Goal: Contribute content: Add original content to the website for others to see

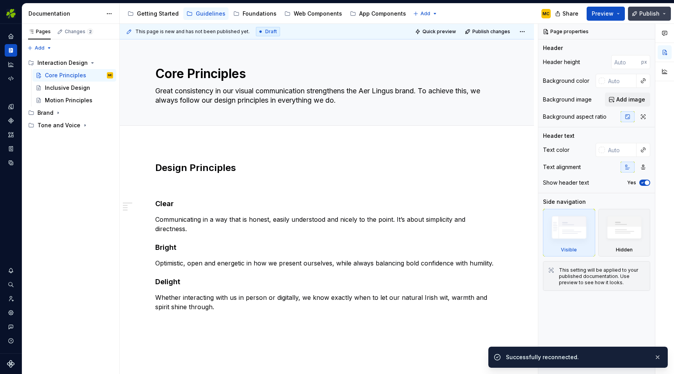
click at [649, 14] on span "Publish" at bounding box center [649, 14] width 20 height 8
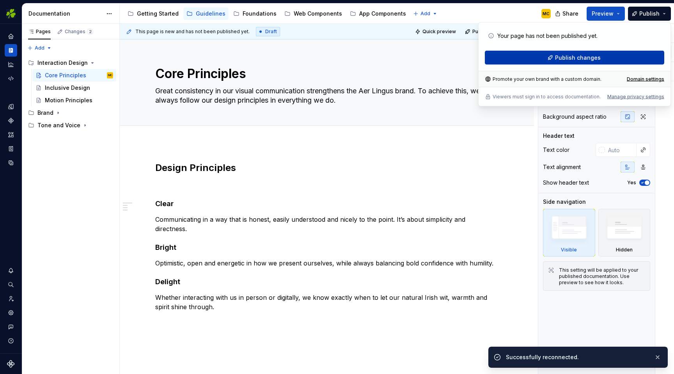
click at [585, 58] on span "Publish changes" at bounding box center [578, 58] width 46 height 8
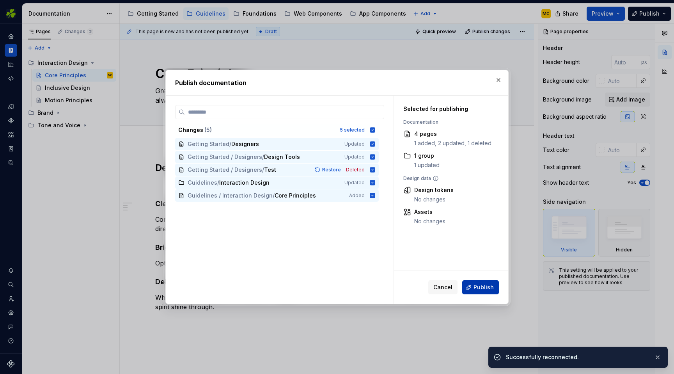
click at [489, 287] on span "Publish" at bounding box center [484, 287] width 20 height 8
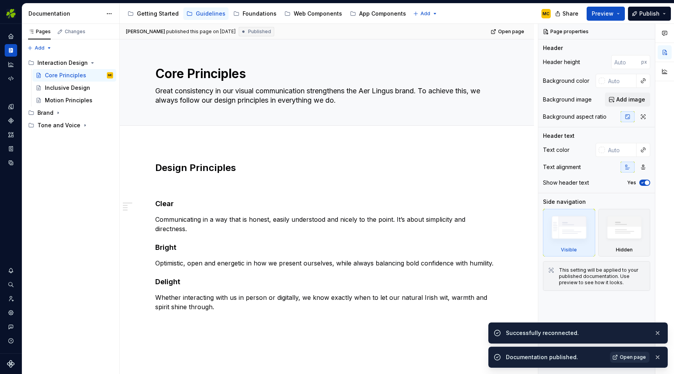
click at [624, 361] on link "Open page" at bounding box center [629, 357] width 39 height 11
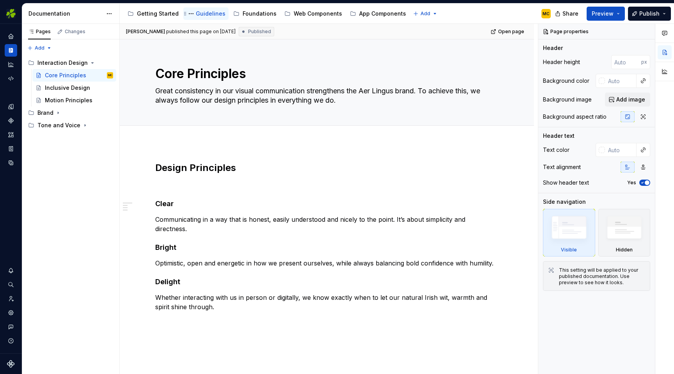
drag, startPoint x: 27, startPoint y: 64, endPoint x: 213, endPoint y: 9, distance: 194.8
click at [17, 23] on button "Expand sidebar" at bounding box center [16, 23] width 11 height 11
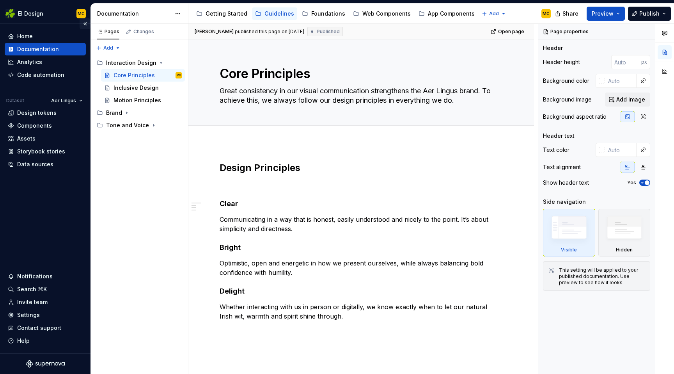
type textarea "*"
click at [33, 303] on div "Invite team" at bounding box center [32, 302] width 30 height 8
click at [273, 13] on div "Guidelines" at bounding box center [280, 14] width 30 height 8
click at [128, 113] on icon "Page tree" at bounding box center [127, 113] width 6 height 6
click at [151, 200] on icon "Page tree" at bounding box center [154, 200] width 6 height 6
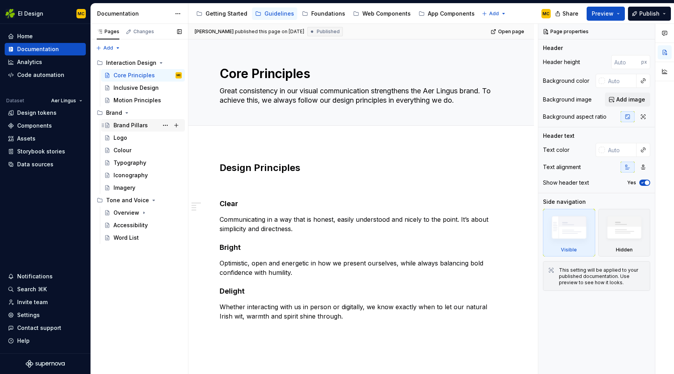
click at [141, 125] on div "Brand Pillars" at bounding box center [131, 125] width 34 height 8
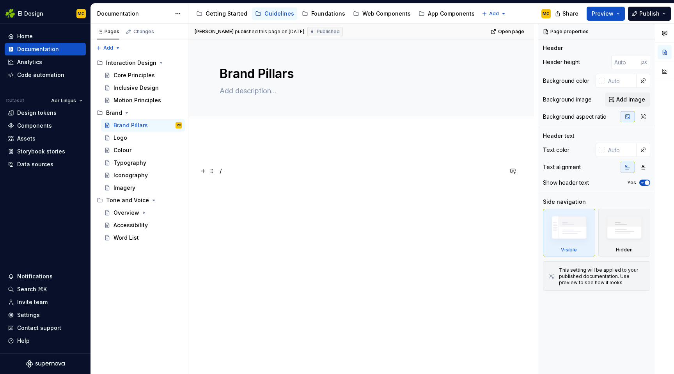
type textarea "*"
click at [251, 169] on p "/" at bounding box center [361, 170] width 283 height 9
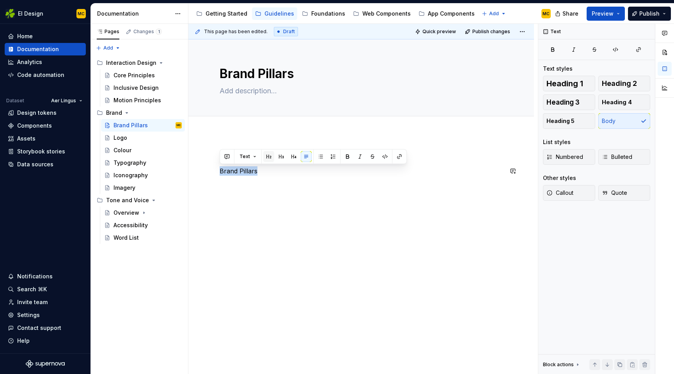
click at [271, 157] on button "button" at bounding box center [268, 156] width 11 height 11
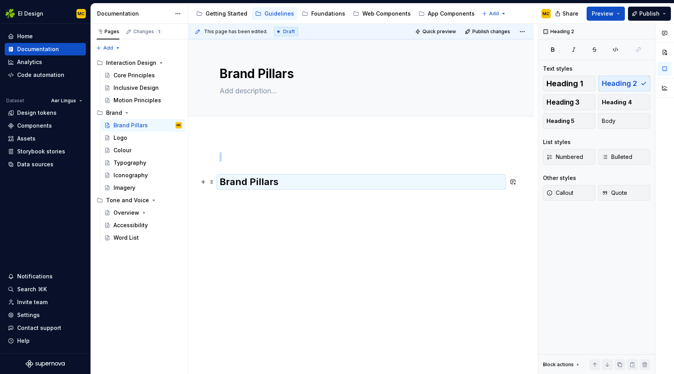
click at [296, 182] on h2 "Brand Pillars" at bounding box center [361, 182] width 283 height 12
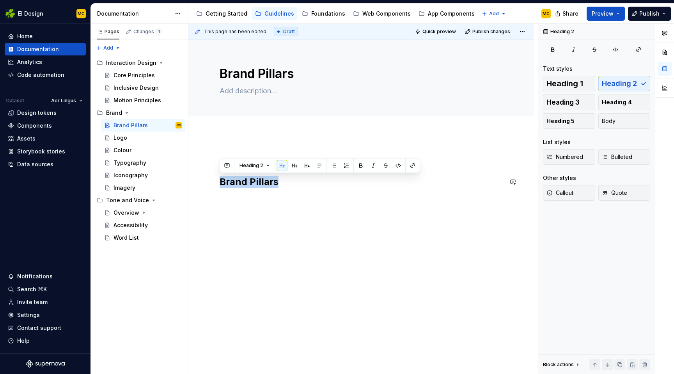
copy h2 "Brand Pillars"
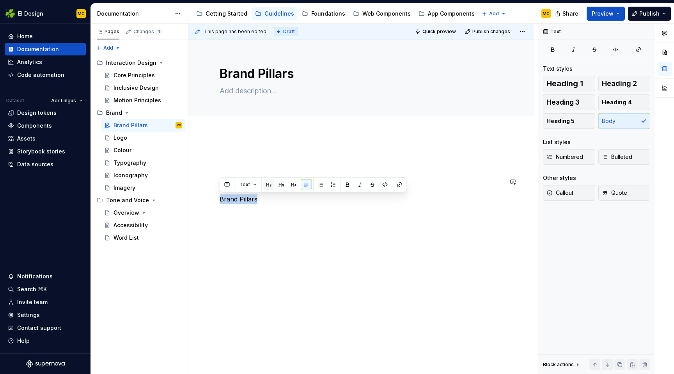
click at [268, 182] on button "button" at bounding box center [268, 184] width 11 height 11
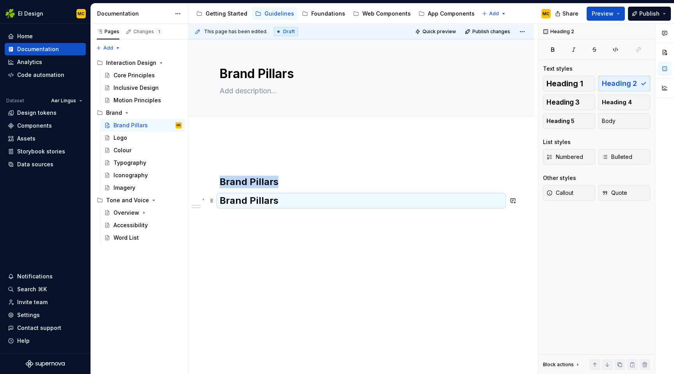
click at [265, 200] on h2 "Brand Pillars" at bounding box center [361, 200] width 283 height 12
click at [212, 201] on span at bounding box center [212, 200] width 6 height 11
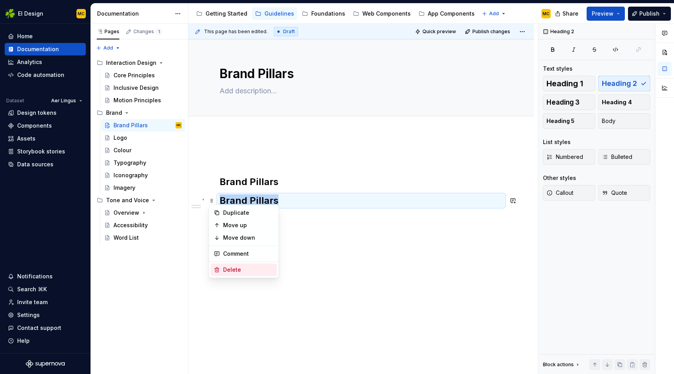
click at [250, 267] on div "Delete" at bounding box center [248, 270] width 51 height 8
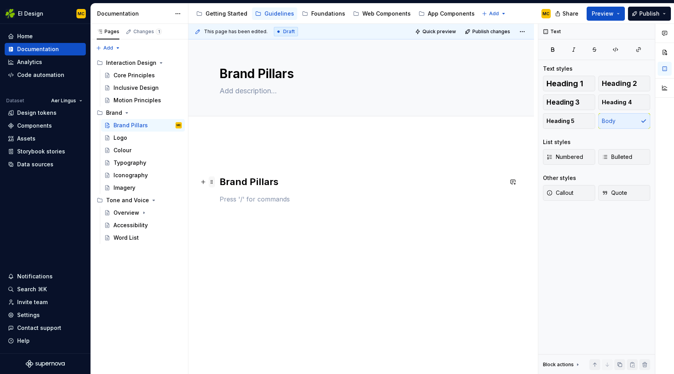
click at [213, 182] on span at bounding box center [212, 181] width 6 height 11
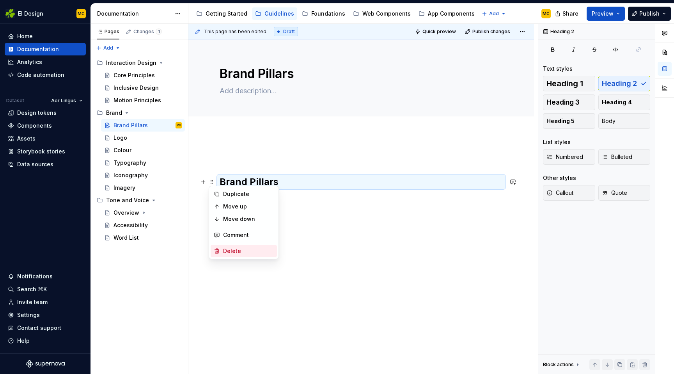
click at [232, 249] on div "Delete" at bounding box center [248, 251] width 51 height 8
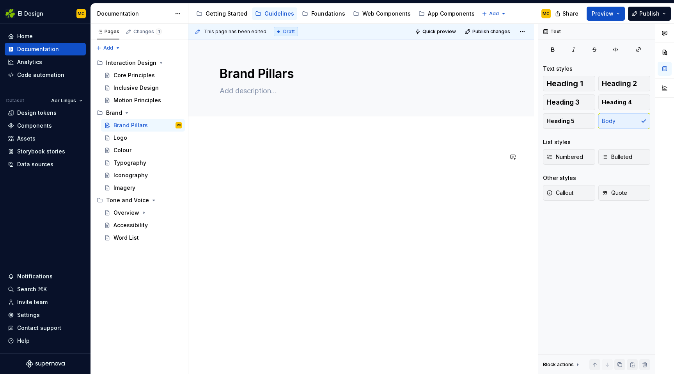
click at [231, 144] on div at bounding box center [361, 218] width 346 height 170
click at [230, 141] on div at bounding box center [361, 218] width 346 height 170
click at [228, 14] on div "Getting Started" at bounding box center [227, 14] width 42 height 8
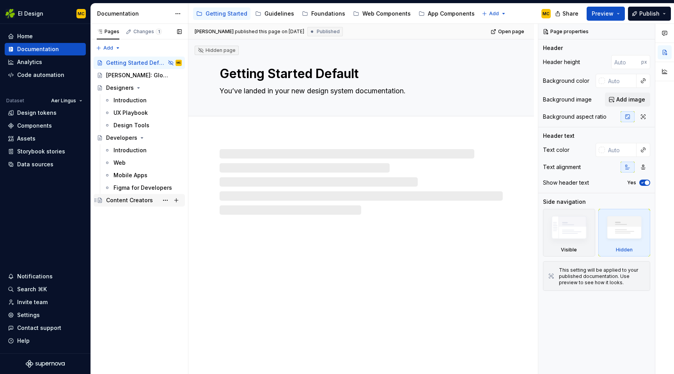
click at [129, 201] on div "Content Creators" at bounding box center [129, 200] width 47 height 8
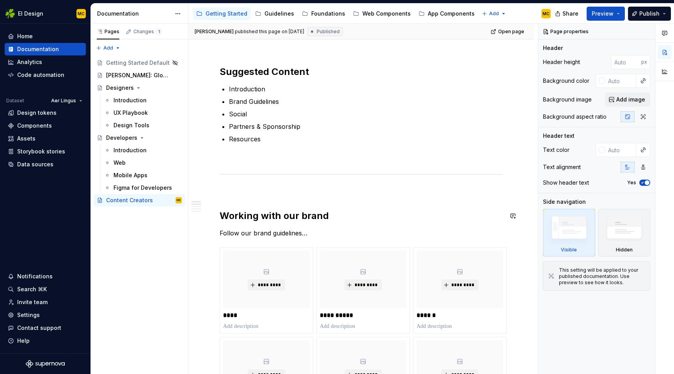
scroll to position [85, 0]
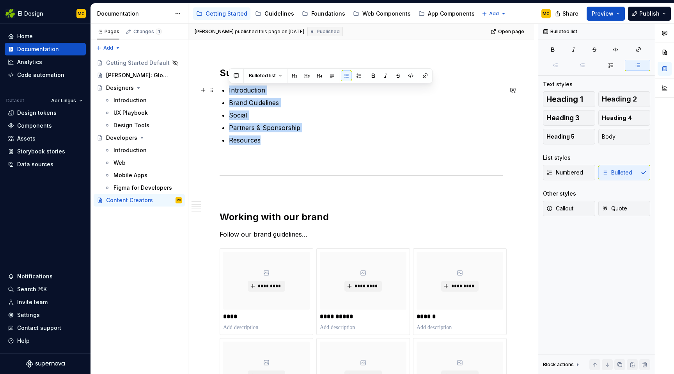
drag, startPoint x: 263, startPoint y: 141, endPoint x: 227, endPoint y: 90, distance: 62.6
copy ul "Introduction Brand Guidelines Social Partners & Sponsorship Resources"
click at [48, 14] on html "EI Design MC Home Documentation Analytics Code automation Dataset Aer Lingus De…" at bounding box center [337, 187] width 674 height 374
click at [58, 8] on html "EI Design MC Home Documentation Analytics Code automation Dataset Aer Lingus De…" at bounding box center [337, 187] width 674 height 374
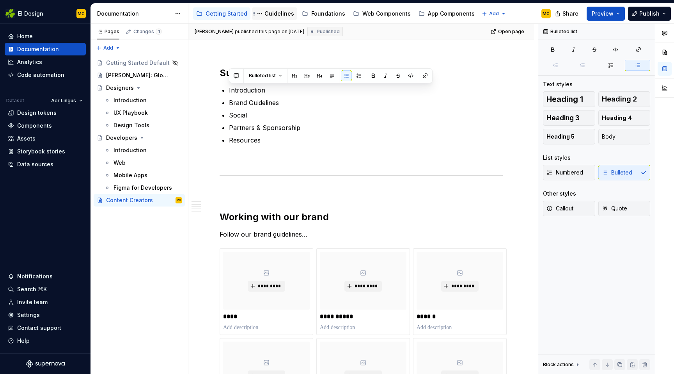
click at [278, 14] on div "Guidelines" at bounding box center [280, 14] width 30 height 8
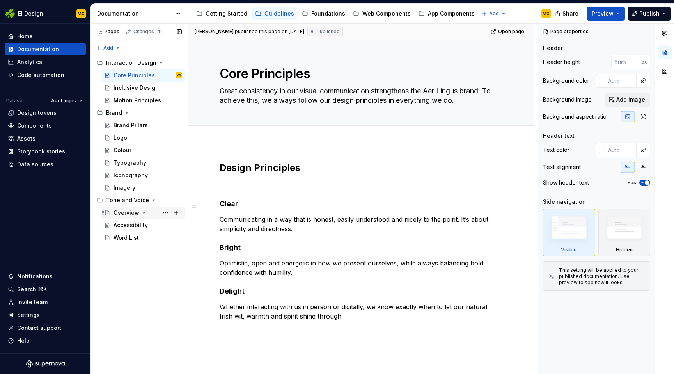
click at [131, 212] on div "Overview" at bounding box center [127, 213] width 26 height 8
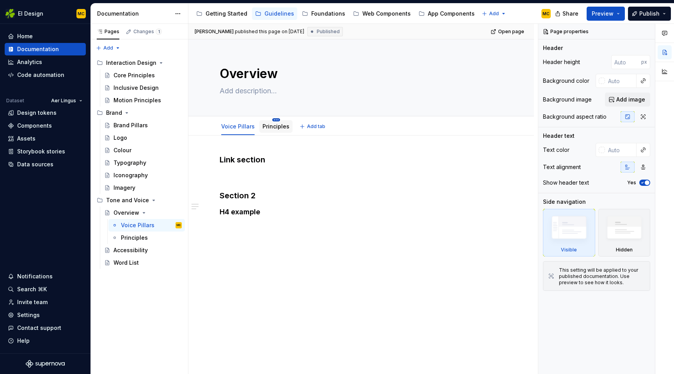
click at [272, 120] on html "EI Design MC Home Documentation Analytics Code automation Dataset Aer Lingus De…" at bounding box center [337, 187] width 674 height 374
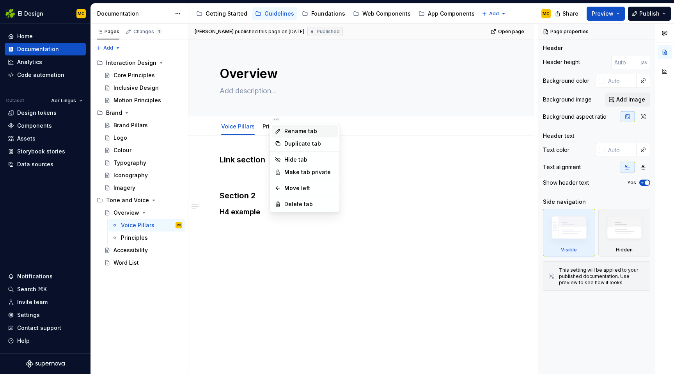
type textarea "*"
click at [283, 131] on div "Rename tab" at bounding box center [305, 131] width 66 height 12
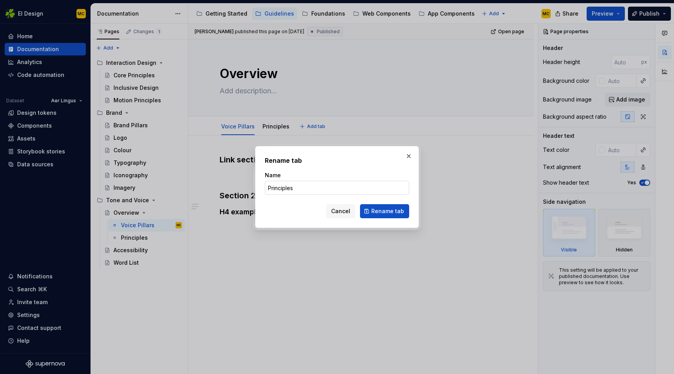
click at [295, 190] on input "Principles" at bounding box center [337, 188] width 144 height 14
type input "Tab..."
click button "Rename tab" at bounding box center [384, 211] width 49 height 14
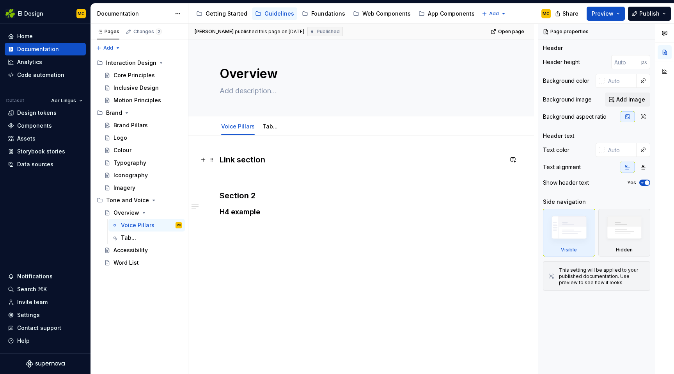
click at [259, 161] on h3 "Link section" at bounding box center [361, 159] width 283 height 11
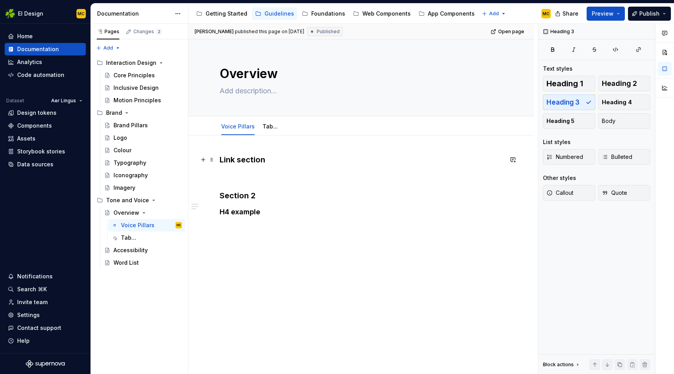
click at [280, 162] on h3 "Link section" at bounding box center [361, 159] width 283 height 11
click at [268, 143] on button "Heading 3" at bounding box center [254, 144] width 37 height 11
click at [334, 210] on h4 "H4 example" at bounding box center [361, 211] width 283 height 9
click at [274, 163] on h3 "Link section" at bounding box center [361, 159] width 283 height 11
type textarea "*"
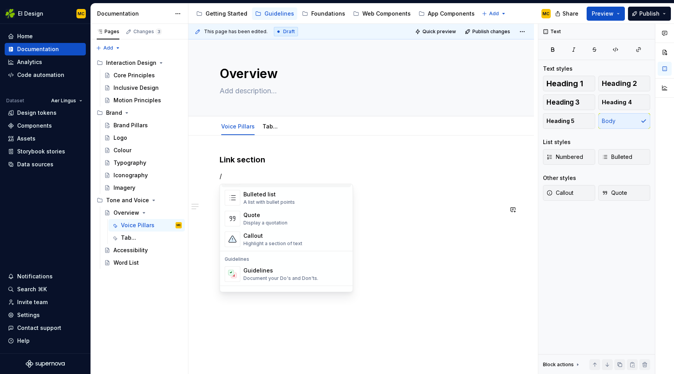
scroll to position [140, 0]
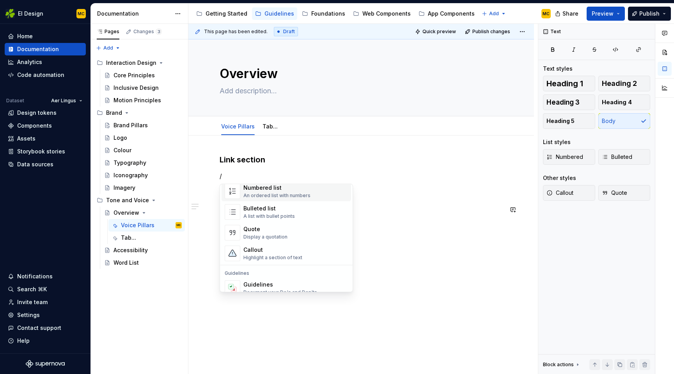
click at [234, 178] on p "/" at bounding box center [361, 175] width 283 height 9
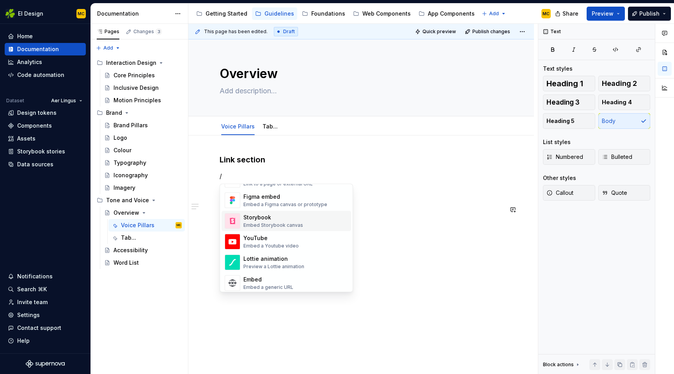
scroll to position [400, 0]
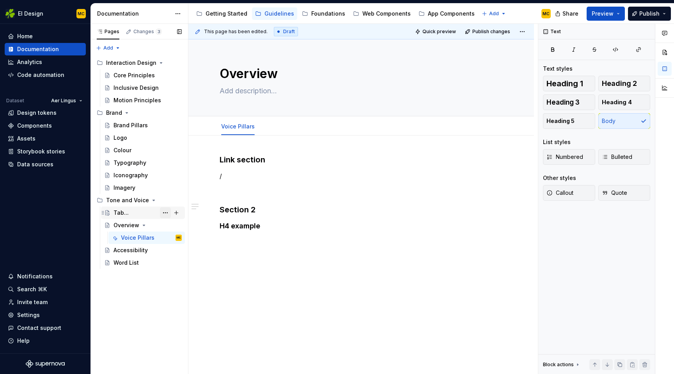
click at [167, 213] on button "Page tree" at bounding box center [165, 212] width 11 height 11
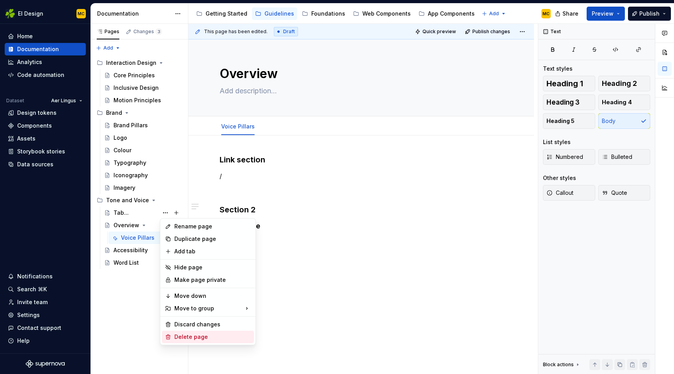
click at [191, 335] on div "Delete page" at bounding box center [212, 337] width 76 height 8
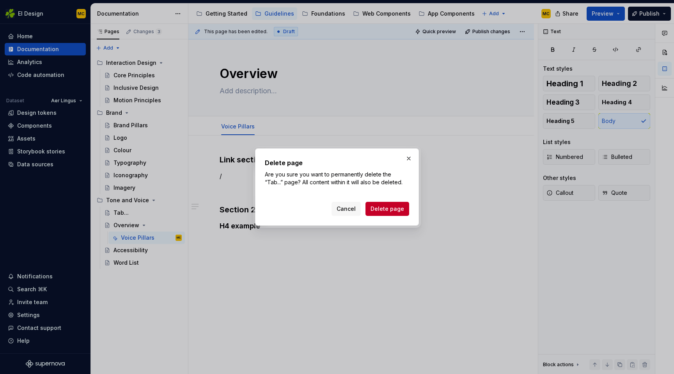
click at [396, 209] on span "Delete page" at bounding box center [388, 209] width 34 height 8
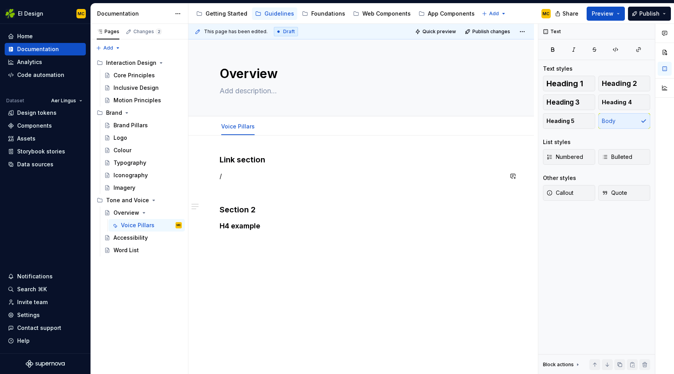
type textarea "*"
click at [236, 176] on p "/" at bounding box center [361, 175] width 283 height 9
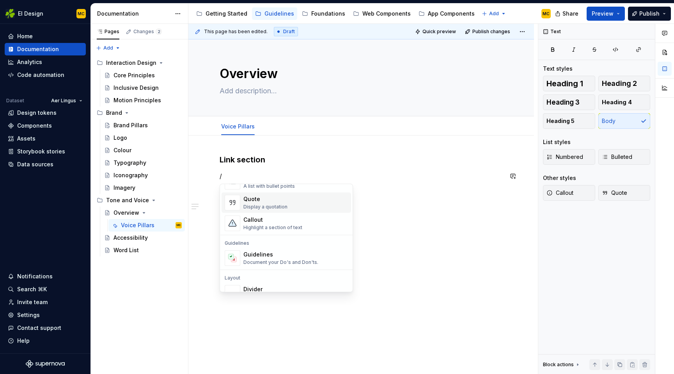
scroll to position [173, 0]
click at [284, 249] on div "Guidelines" at bounding box center [280, 251] width 75 height 8
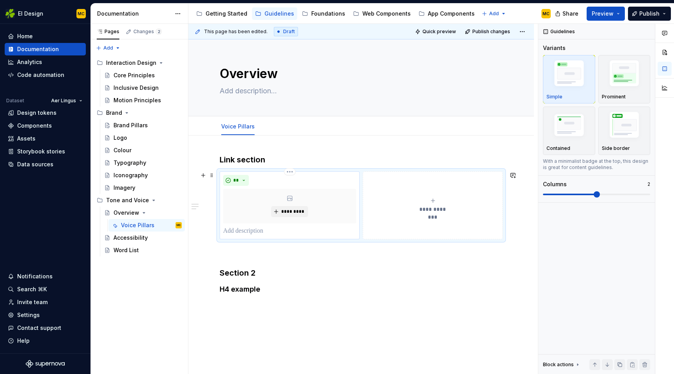
click at [272, 231] on p at bounding box center [289, 230] width 133 height 9
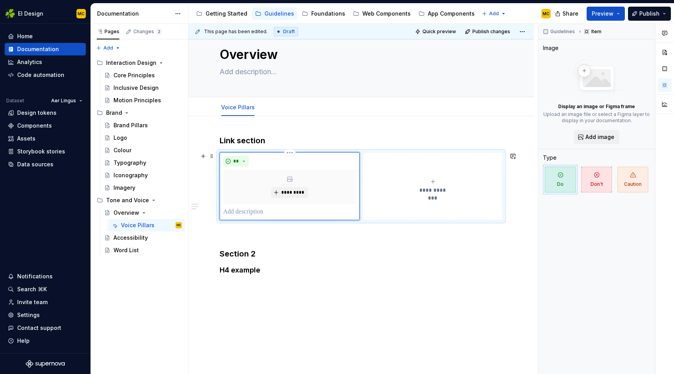
scroll to position [21, 0]
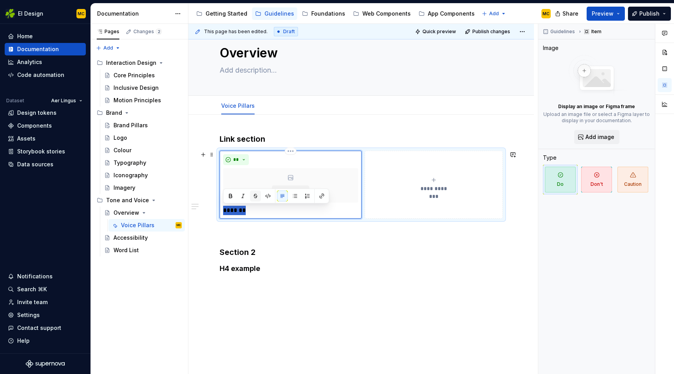
drag, startPoint x: 254, startPoint y: 212, endPoint x: 260, endPoint y: 194, distance: 19.1
click at [223, 210] on p "*******" at bounding box center [290, 210] width 135 height 9
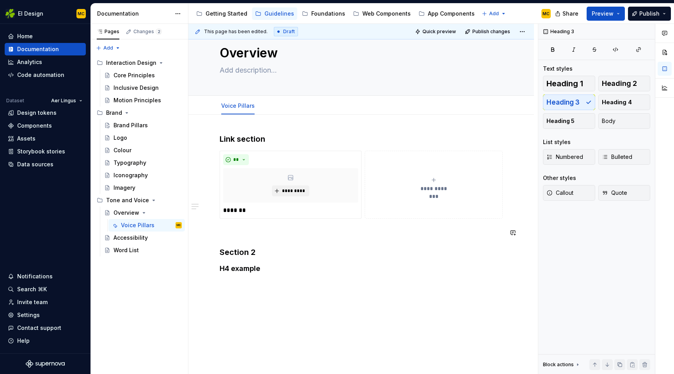
click at [279, 243] on div "**********" at bounding box center [361, 210] width 283 height 155
click at [230, 18] on div "Getting Started" at bounding box center [221, 13] width 51 height 9
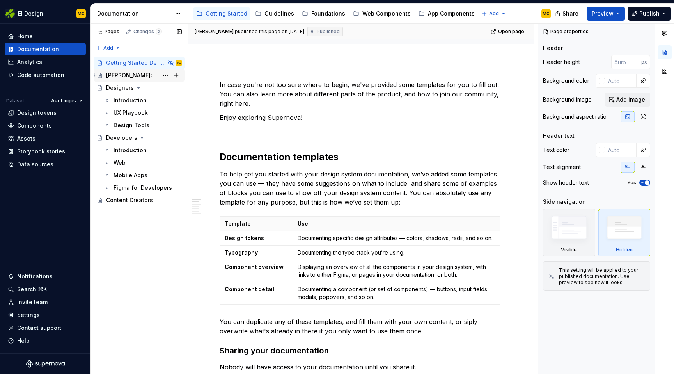
scroll to position [75, 0]
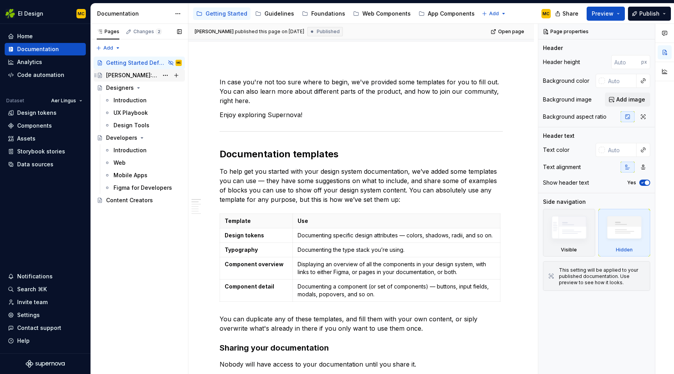
click at [123, 73] on div "Aer Lingus: Global Experience Language" at bounding box center [132, 75] width 52 height 8
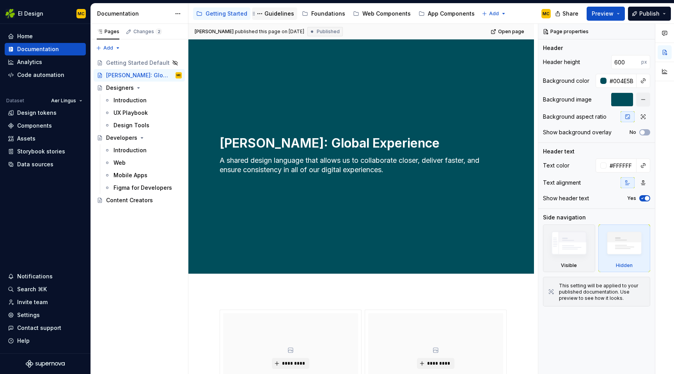
click at [277, 10] on div "Guidelines" at bounding box center [280, 14] width 30 height 8
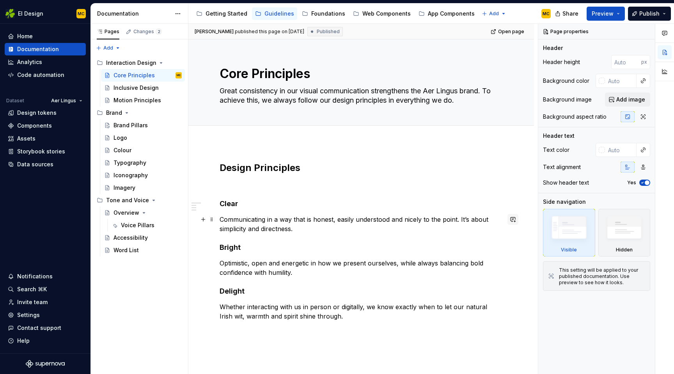
click at [519, 220] on button "button" at bounding box center [513, 219] width 11 height 11
click at [513, 193] on div "Design Principles Clear Communicating in a way that is honest, easily understoo…" at bounding box center [361, 292] width 346 height 299
click at [163, 240] on button "Page tree" at bounding box center [165, 237] width 11 height 11
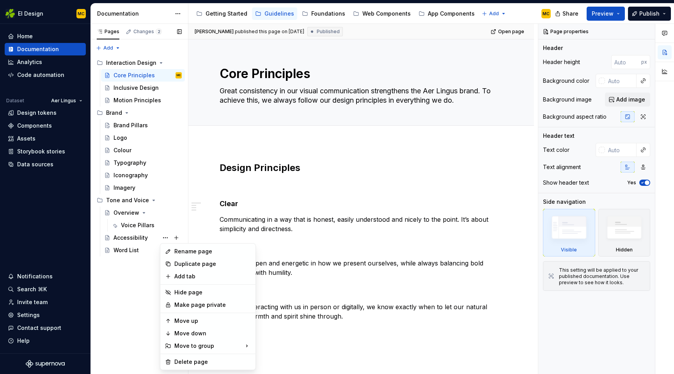
click at [147, 300] on div "Pages Changes 2 Add Accessibility guide for tree Page tree. Navigate the tree w…" at bounding box center [140, 199] width 98 height 350
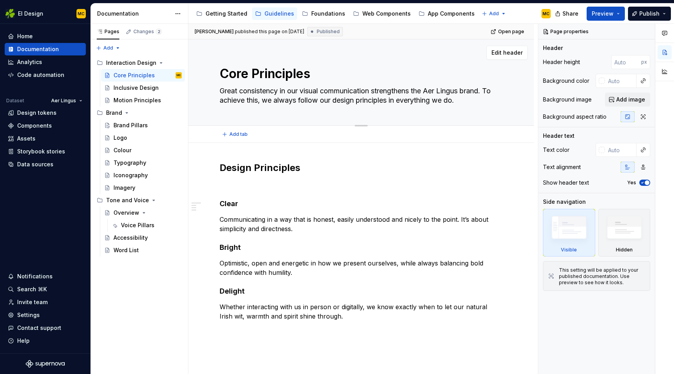
click at [458, 58] on div "Edit header" at bounding box center [357, 53] width 339 height 14
type textarea "*"
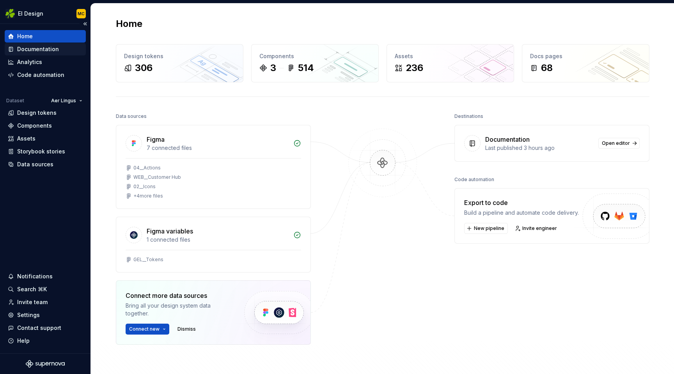
click at [37, 47] on div "Documentation" at bounding box center [38, 49] width 42 height 8
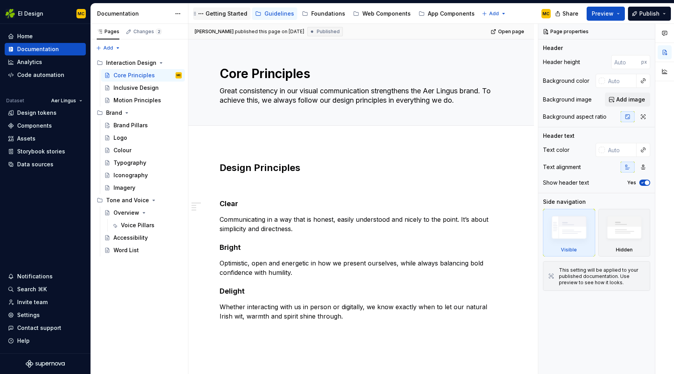
click at [219, 12] on div "Getting Started" at bounding box center [227, 14] width 42 height 8
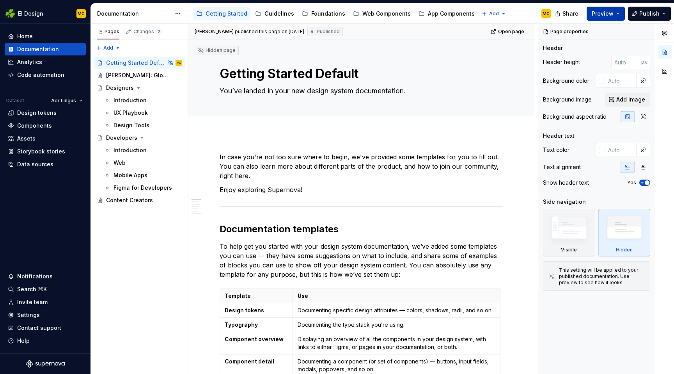
click at [620, 14] on button "Preview" at bounding box center [606, 14] width 38 height 14
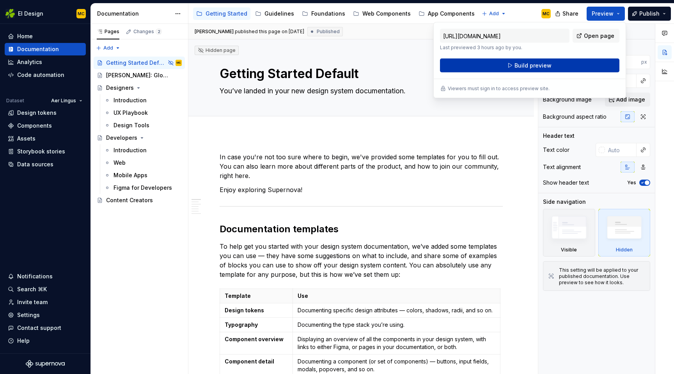
click at [545, 66] on span "Build preview" at bounding box center [533, 66] width 37 height 8
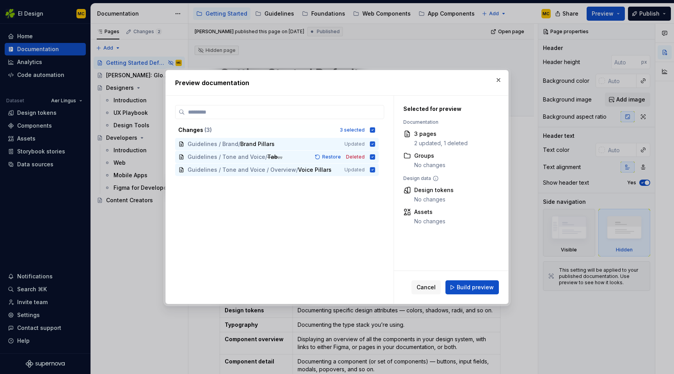
click at [476, 284] on span "Build preview" at bounding box center [475, 287] width 37 height 8
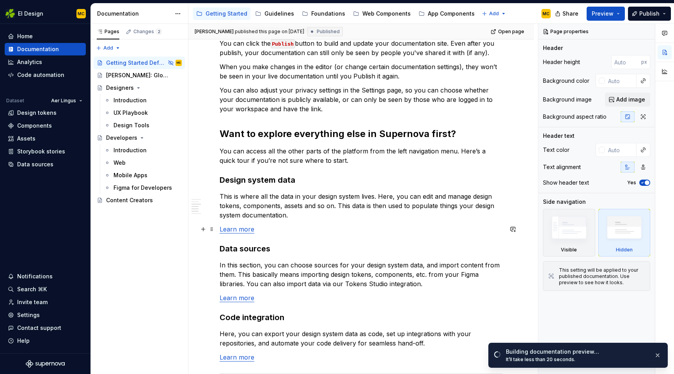
scroll to position [434, 0]
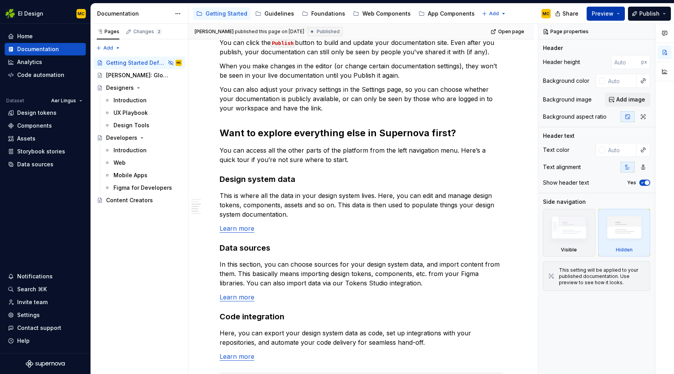
click at [621, 14] on button "Preview" at bounding box center [606, 14] width 38 height 14
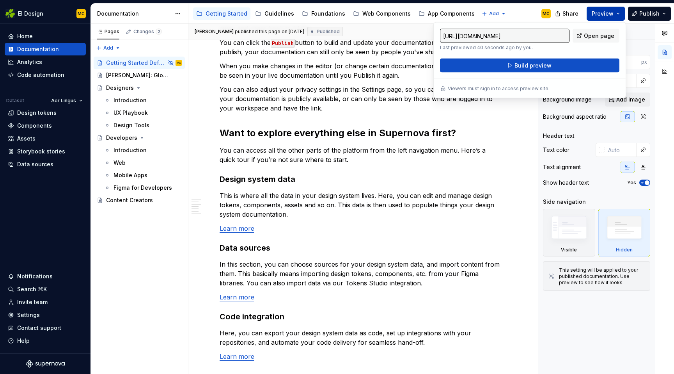
click at [618, 14] on button "Preview" at bounding box center [606, 14] width 38 height 14
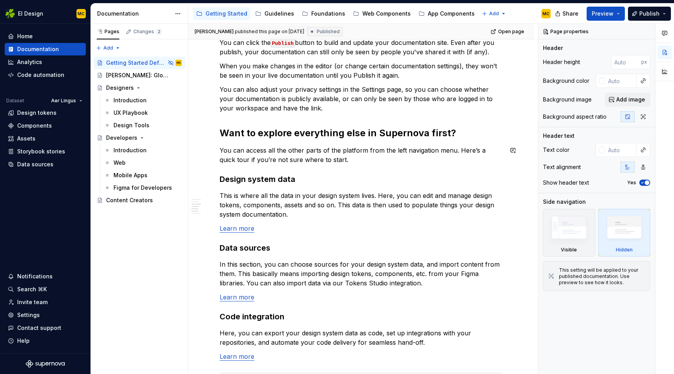
scroll to position [0, 0]
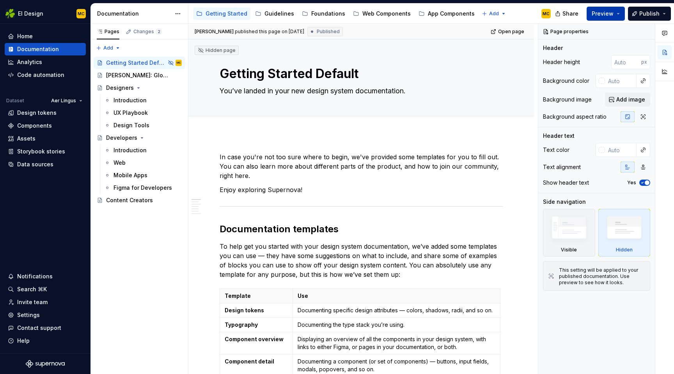
click at [621, 15] on button "Preview" at bounding box center [606, 14] width 38 height 14
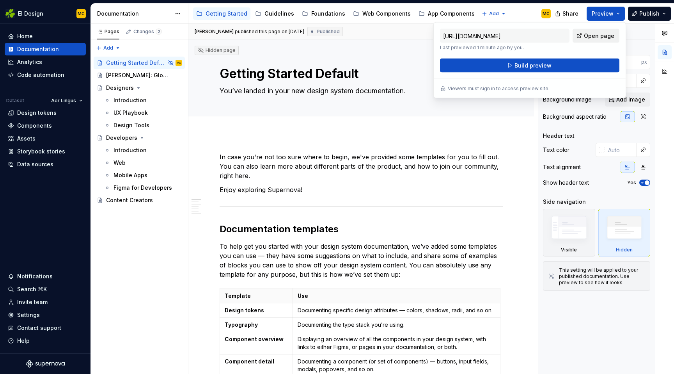
click at [595, 37] on span "Open page" at bounding box center [599, 36] width 30 height 8
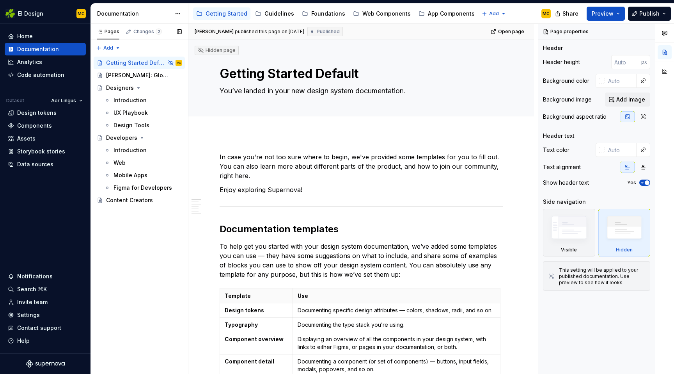
click at [168, 276] on div "Pages Changes 2 Add Accessibility guide for tree Page tree. Navigate the tree w…" at bounding box center [140, 199] width 98 height 350
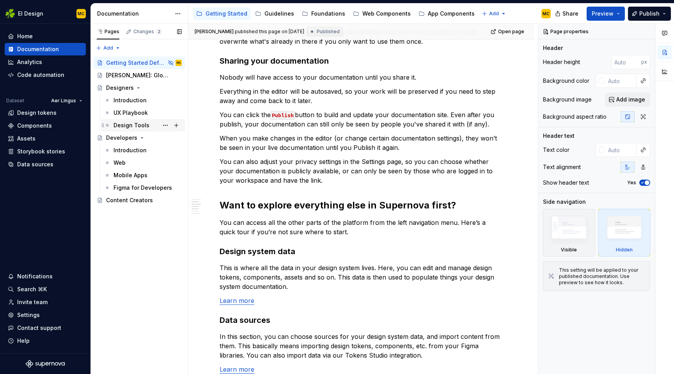
scroll to position [346, 0]
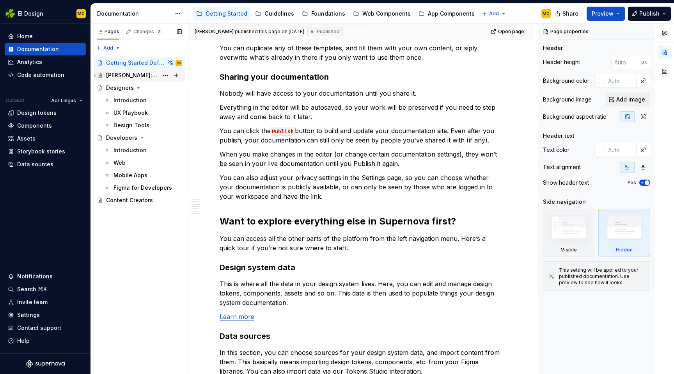
click at [144, 73] on div "Aer Lingus: Global Experience Language" at bounding box center [132, 75] width 52 height 8
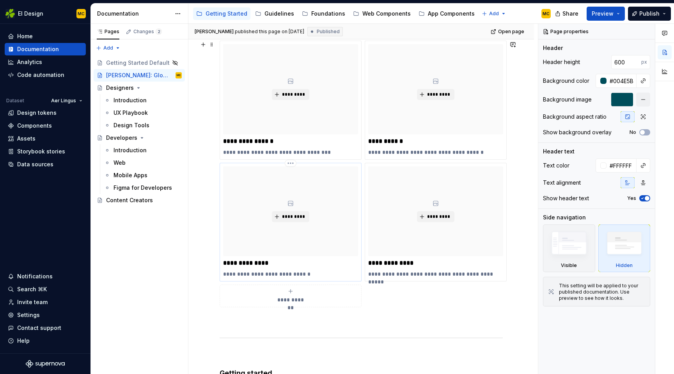
scroll to position [275, 0]
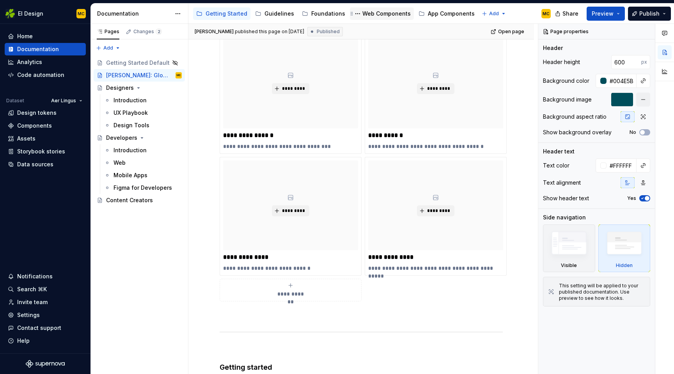
click at [382, 18] on div "Web Components" at bounding box center [382, 13] width 64 height 12
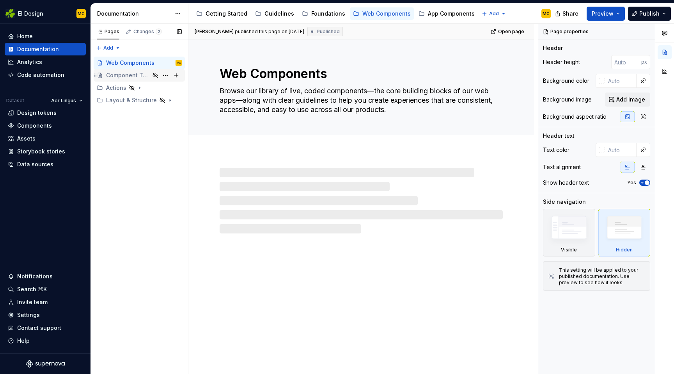
click at [124, 74] on div "Component Template" at bounding box center [128, 75] width 44 height 8
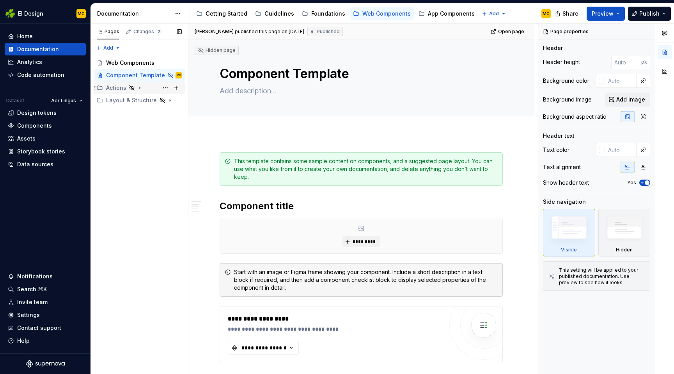
click at [118, 90] on div "Actions" at bounding box center [116, 88] width 20 height 8
click at [118, 98] on div "Button" at bounding box center [123, 100] width 18 height 8
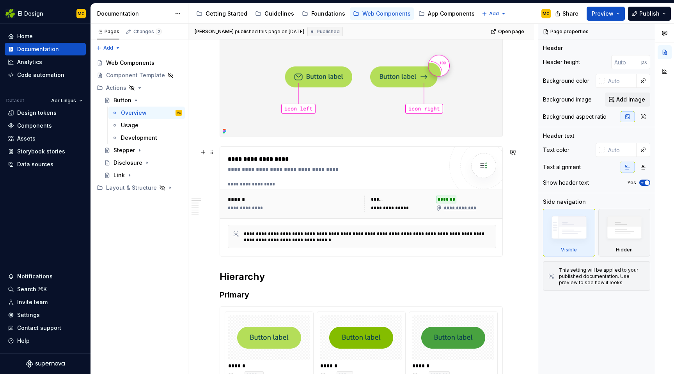
scroll to position [160, 0]
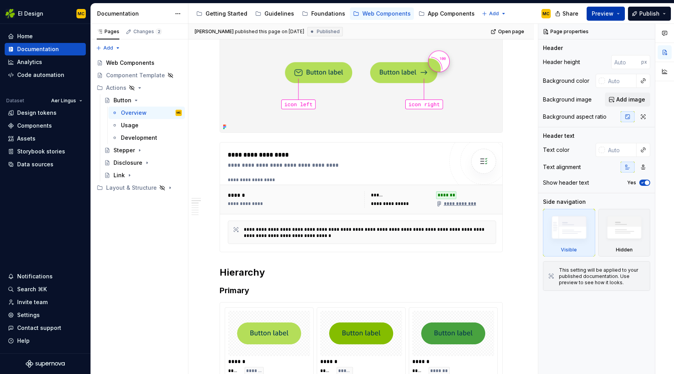
click at [620, 12] on button "Preview" at bounding box center [606, 14] width 38 height 14
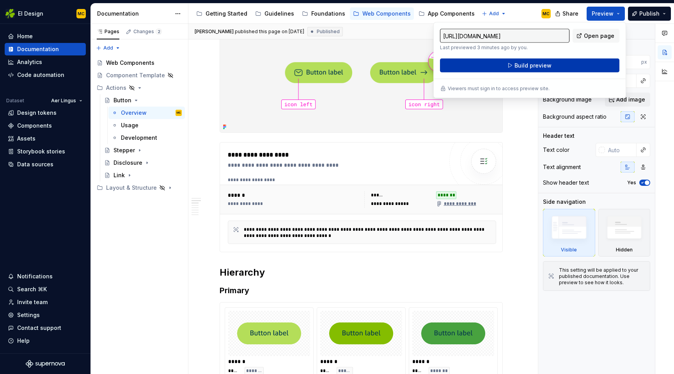
click at [544, 69] on button "Build preview" at bounding box center [529, 66] width 179 height 14
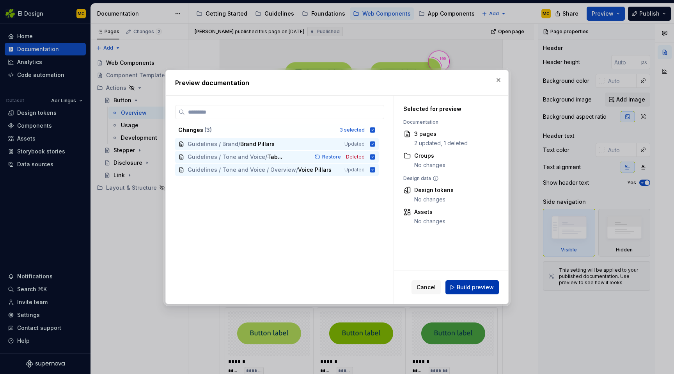
click at [458, 293] on button "Build preview" at bounding box center [472, 287] width 53 height 14
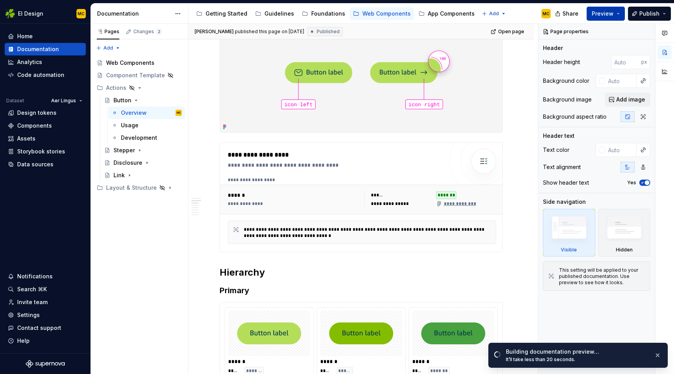
click at [618, 15] on button "Preview" at bounding box center [606, 14] width 38 height 14
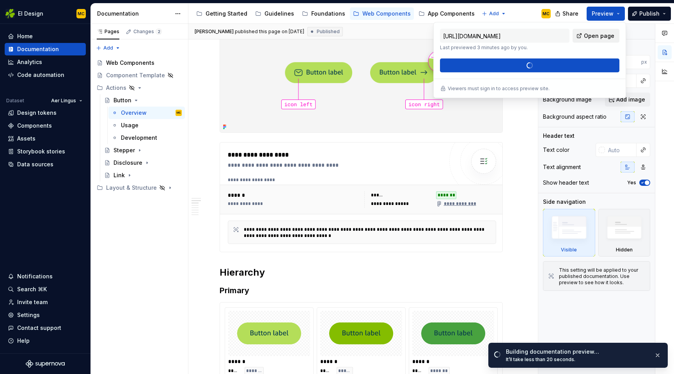
click at [598, 36] on span "Open page" at bounding box center [599, 36] width 30 height 8
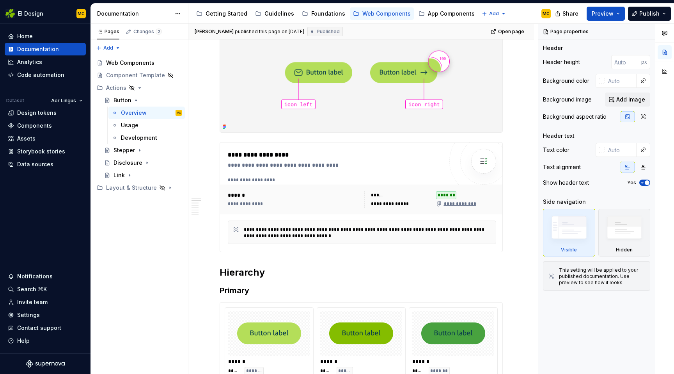
click at [522, 17] on div "Accessibility guide for tree Page tree. Navigate the tree with the arrow keys. …" at bounding box center [372, 14] width 369 height 20
click at [227, 14] on div "Getting Started" at bounding box center [227, 14] width 42 height 8
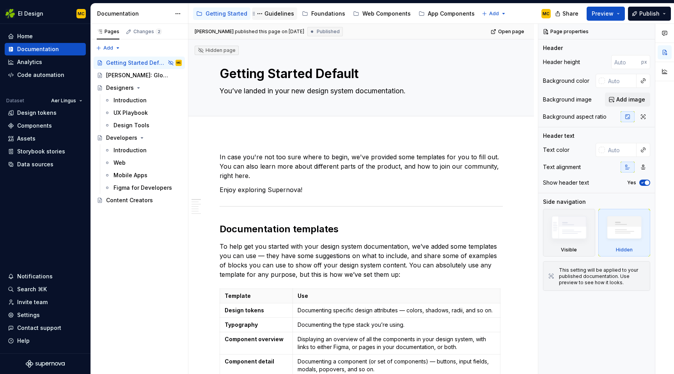
click at [266, 14] on div "Guidelines" at bounding box center [280, 14] width 30 height 8
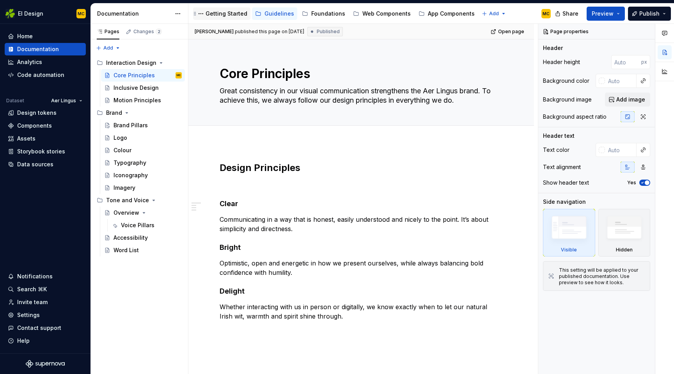
click at [224, 16] on div "Getting Started" at bounding box center [227, 14] width 42 height 8
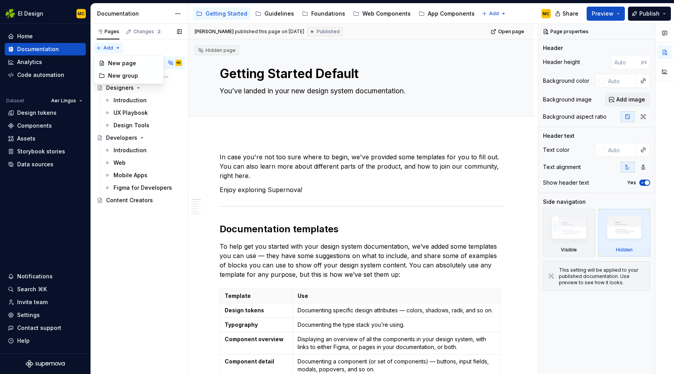
type textarea "*"
click at [108, 48] on div "Pages Changes 2 Add Accessibility guide for tree Page tree. Navigate the tree w…" at bounding box center [140, 199] width 98 height 350
click at [125, 64] on div "New page" at bounding box center [133, 63] width 51 height 8
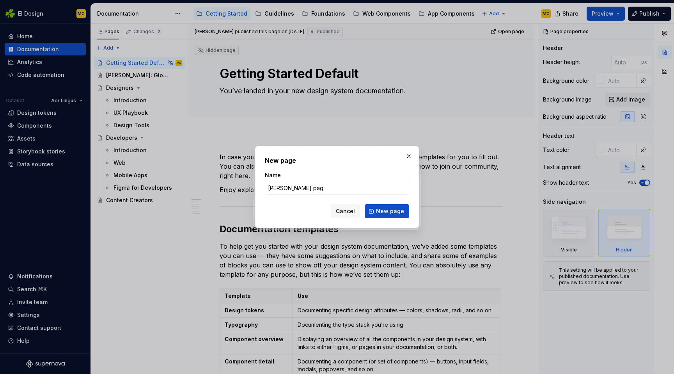
type input "Simons page"
click button "New page" at bounding box center [387, 211] width 44 height 14
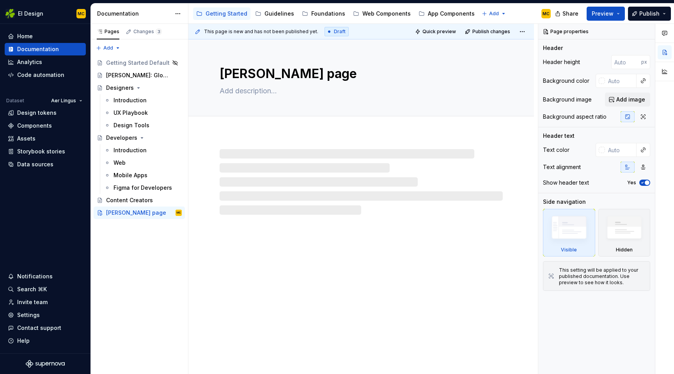
click at [269, 173] on div at bounding box center [361, 182] width 283 height 66
type textarea "*"
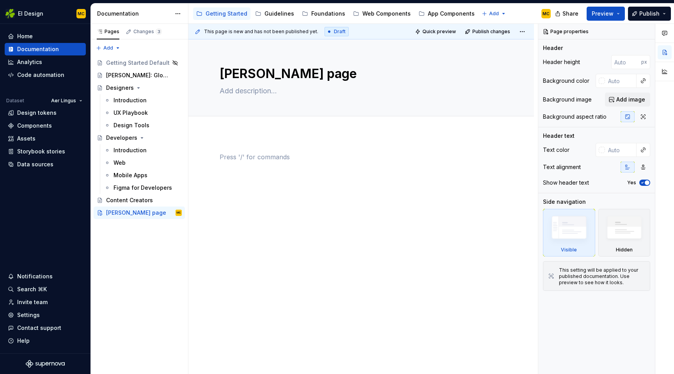
click at [259, 164] on div at bounding box center [361, 167] width 283 height 30
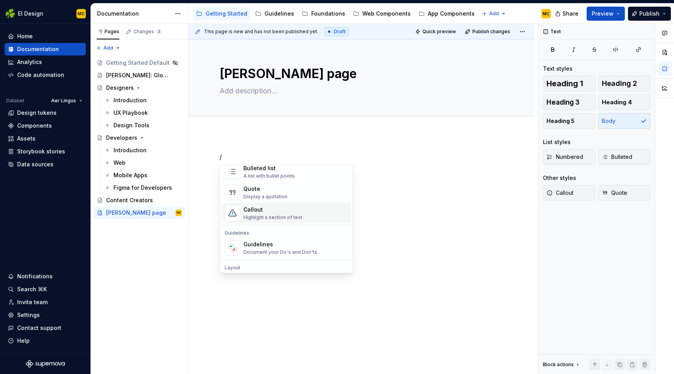
scroll to position [185, 0]
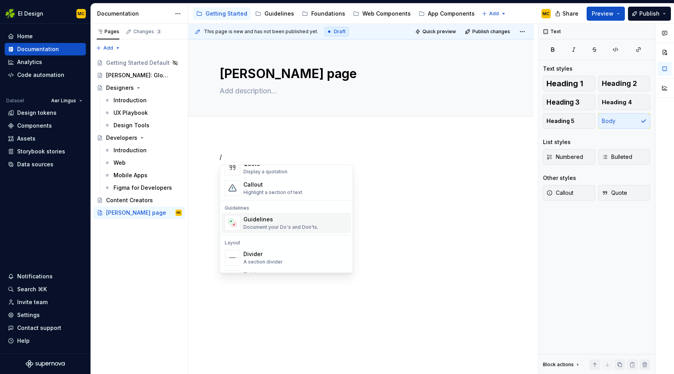
click at [274, 225] on div "Document your Do's and Don'ts." at bounding box center [280, 227] width 75 height 6
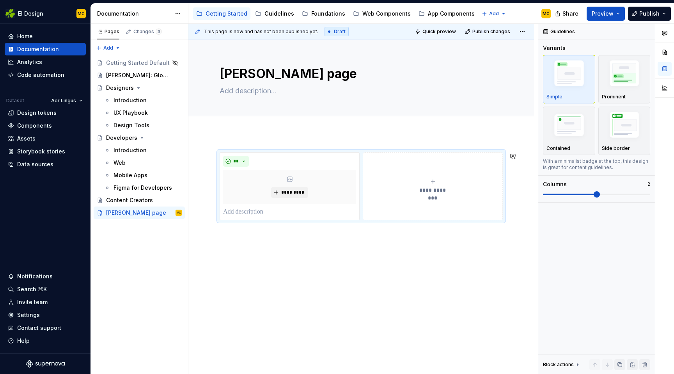
click at [272, 253] on div "**********" at bounding box center [361, 237] width 346 height 208
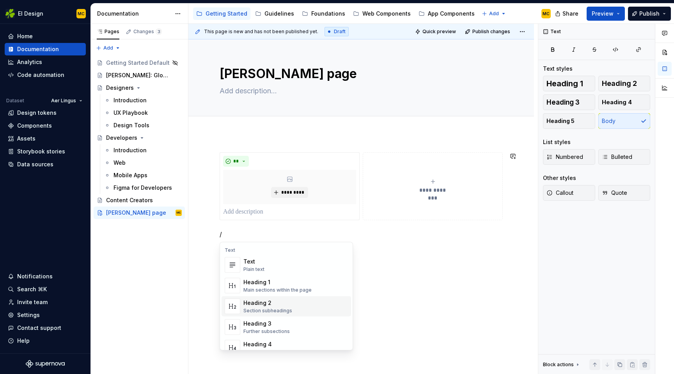
click at [271, 298] on div "Heading 2 Section subheadings" at bounding box center [295, 306] width 105 height 16
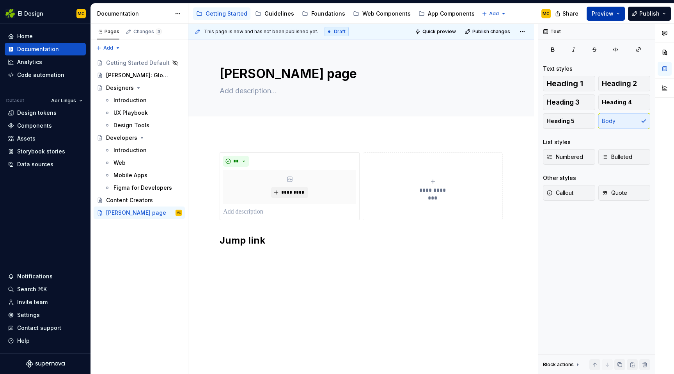
click at [615, 12] on button "Preview" at bounding box center [606, 14] width 38 height 14
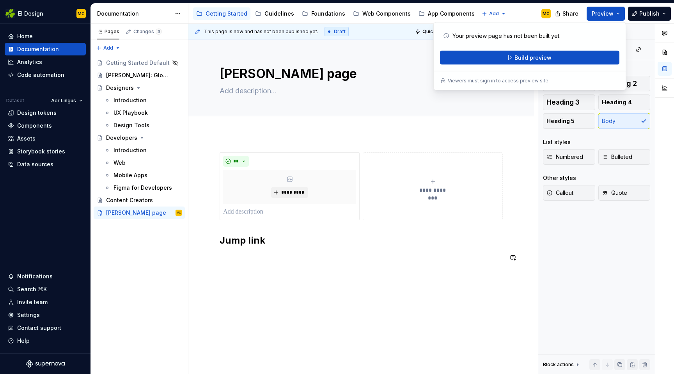
click at [335, 270] on div "**********" at bounding box center [361, 211] width 283 height 119
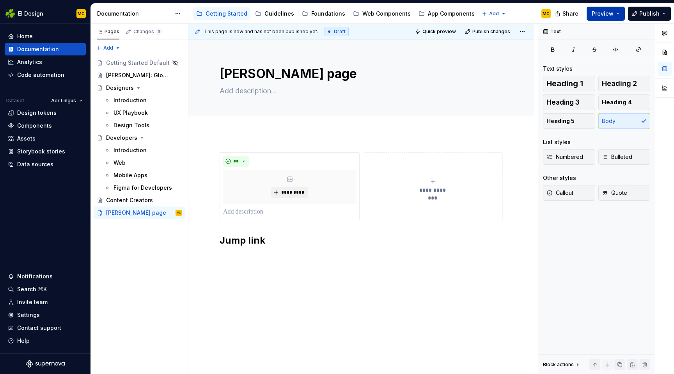
click at [619, 13] on button "Preview" at bounding box center [606, 14] width 38 height 14
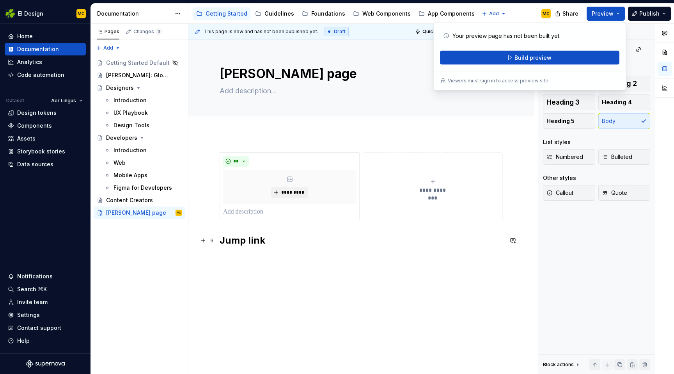
click at [333, 242] on h2 "Jump link" at bounding box center [361, 240] width 283 height 12
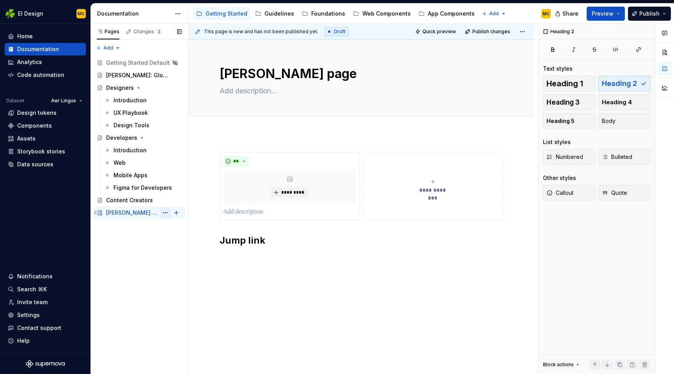
click at [166, 213] on button "Page tree" at bounding box center [165, 212] width 11 height 11
click at [146, 254] on div "Pages Changes 3 Add Accessibility guide for tree Page tree. Navigate the tree w…" at bounding box center [140, 199] width 98 height 350
click at [165, 212] on button "Page tree" at bounding box center [165, 212] width 11 height 11
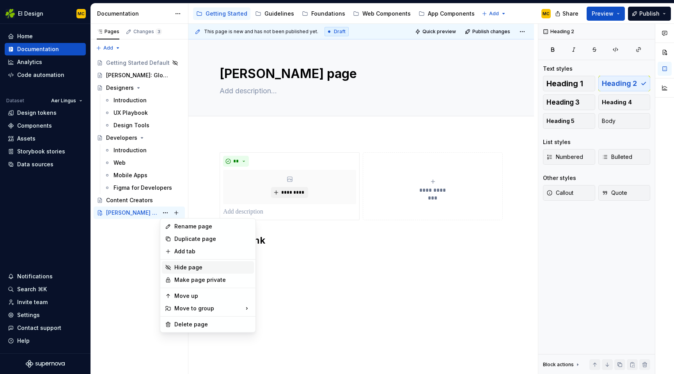
click at [186, 268] on div "Hide page" at bounding box center [212, 267] width 76 height 8
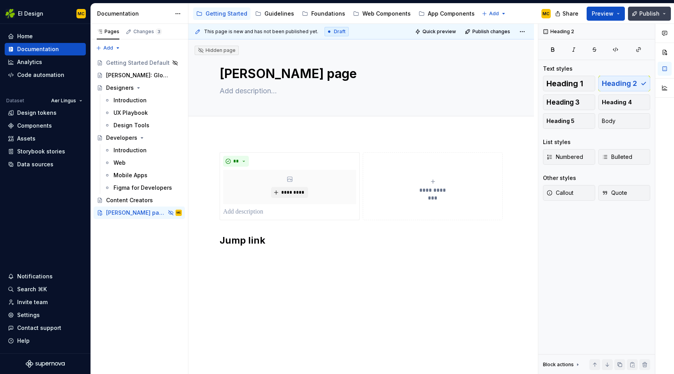
click at [648, 14] on span "Publish" at bounding box center [649, 14] width 20 height 8
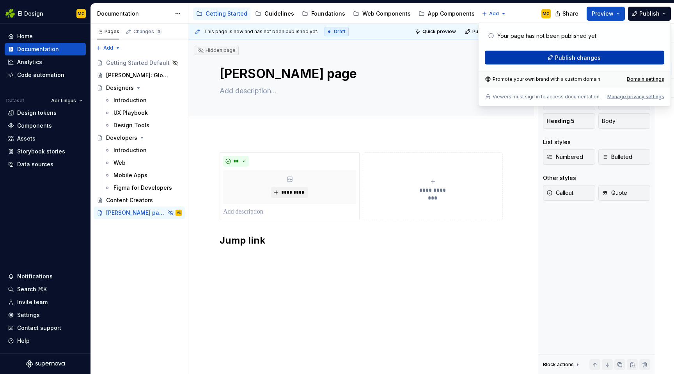
click at [590, 59] on span "Publish changes" at bounding box center [578, 58] width 46 height 8
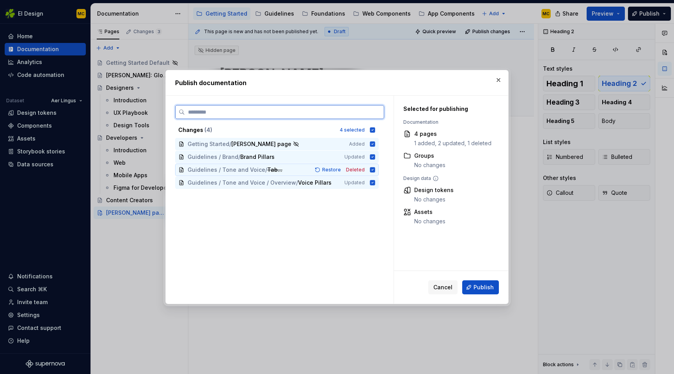
click at [376, 167] on icon at bounding box center [372, 170] width 6 height 6
click at [376, 170] on icon at bounding box center [372, 170] width 6 height 6
click at [498, 82] on button "button" at bounding box center [498, 80] width 11 height 11
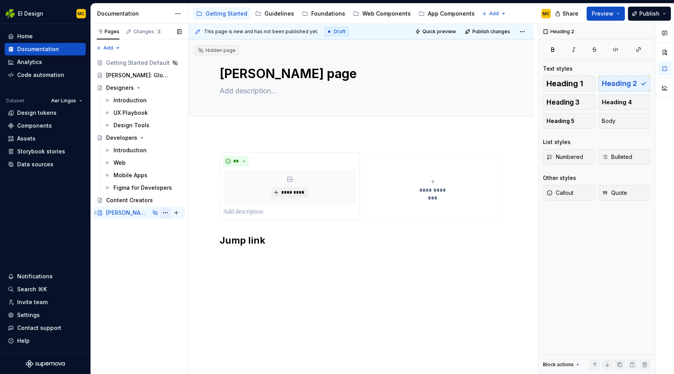
click at [169, 213] on button "Page tree" at bounding box center [165, 212] width 11 height 11
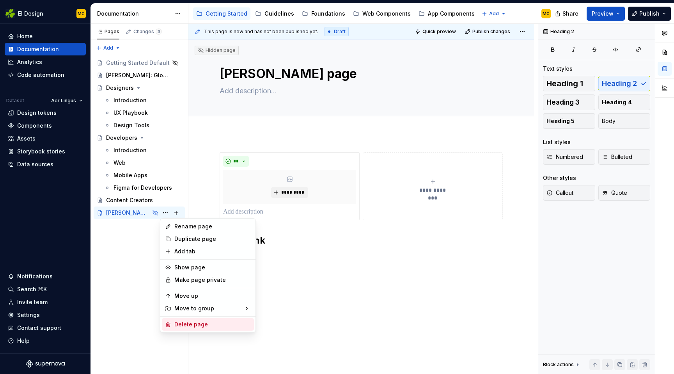
click at [194, 324] on div "Delete page" at bounding box center [212, 324] width 76 height 8
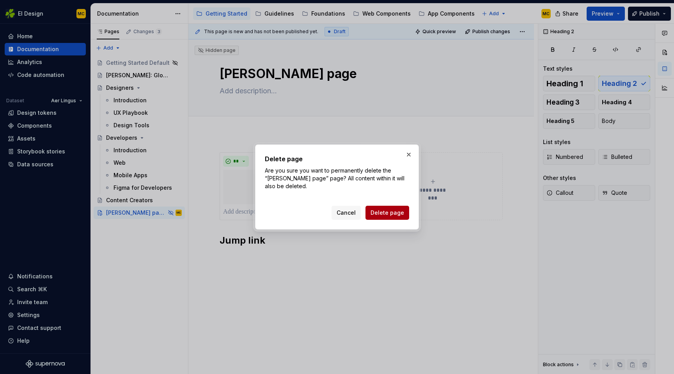
click at [378, 209] on span "Delete page" at bounding box center [388, 213] width 34 height 8
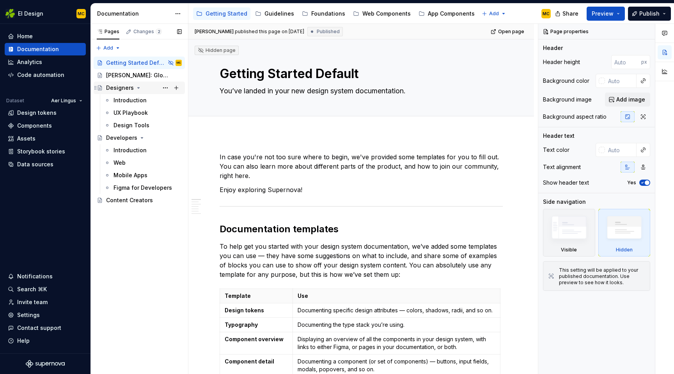
click at [117, 88] on div "Designers" at bounding box center [120, 88] width 28 height 8
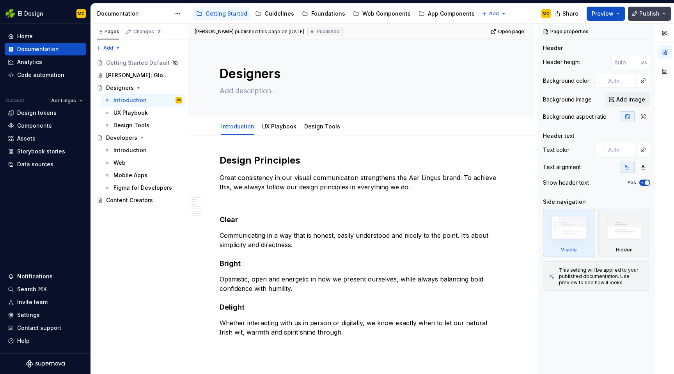
click at [655, 15] on span "Publish" at bounding box center [649, 14] width 20 height 8
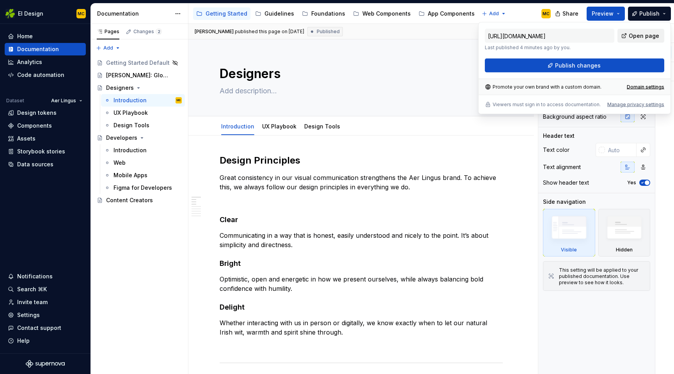
click at [644, 35] on span "Open page" at bounding box center [644, 36] width 30 height 8
click at [648, 40] on link "Open page" at bounding box center [641, 36] width 47 height 14
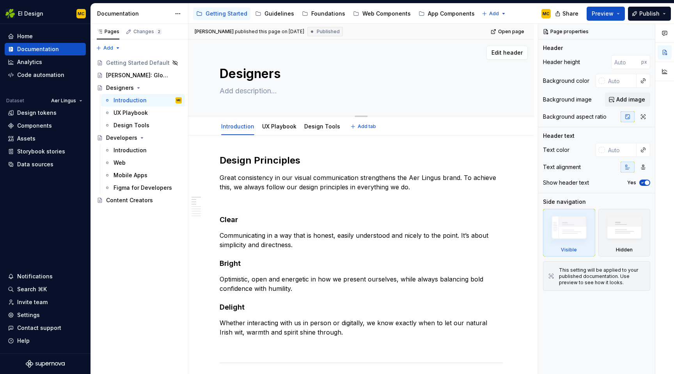
click at [418, 77] on textarea "Designers" at bounding box center [359, 73] width 283 height 19
click at [273, 16] on div "Guidelines" at bounding box center [280, 14] width 30 height 8
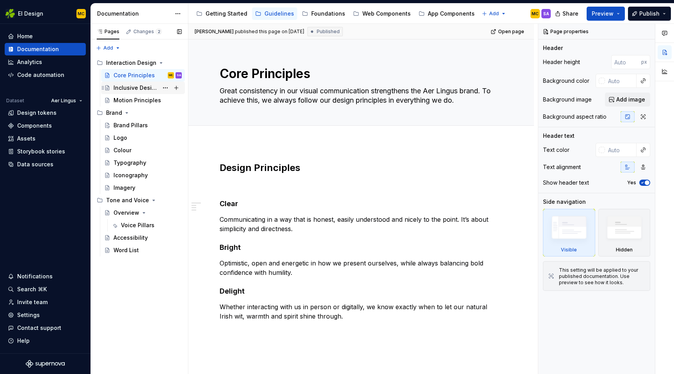
click at [123, 87] on div "Inclusive Design" at bounding box center [136, 88] width 45 height 8
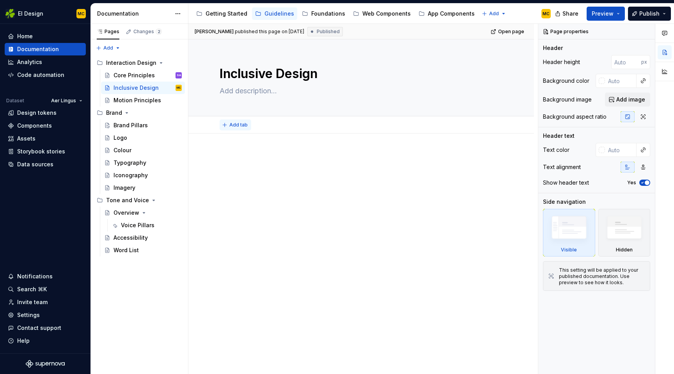
type textarea "*"
click at [240, 126] on span "Add tab" at bounding box center [238, 125] width 18 height 6
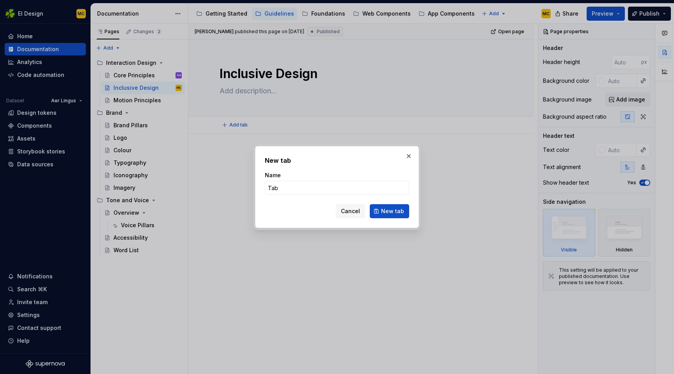
type input "Tab1"
click button "New tab" at bounding box center [389, 211] width 39 height 14
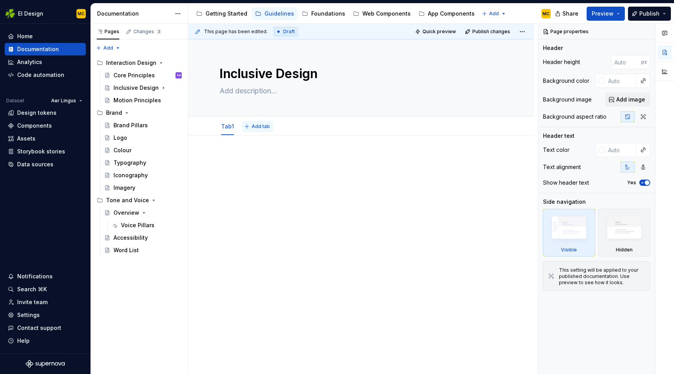
click at [256, 128] on span "Add tab" at bounding box center [261, 126] width 18 height 6
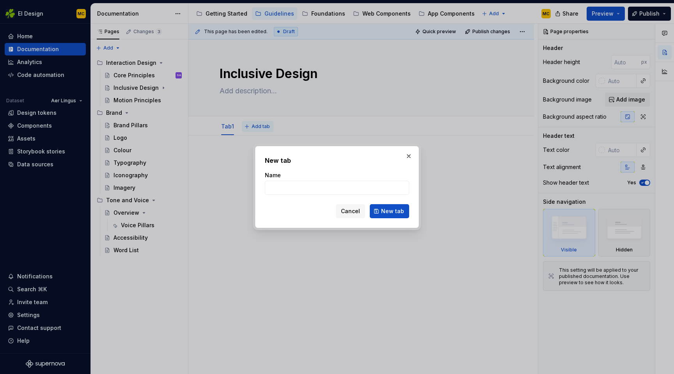
type textarea "*"
type input "Tab 2"
click button "New tab" at bounding box center [389, 211] width 39 height 14
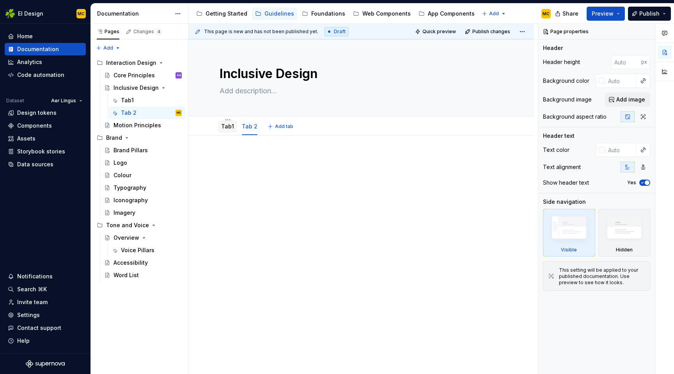
click at [228, 131] on div "Tab1" at bounding box center [227, 126] width 13 height 9
click at [224, 131] on div "Tab1" at bounding box center [227, 126] width 13 height 9
click at [225, 129] on link "Tab1" at bounding box center [227, 126] width 13 height 7
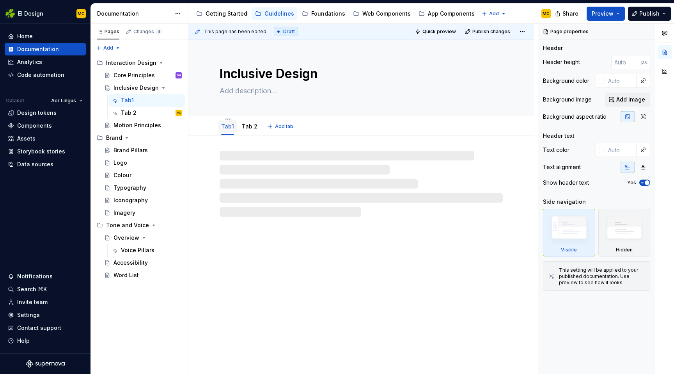
type textarea "*"
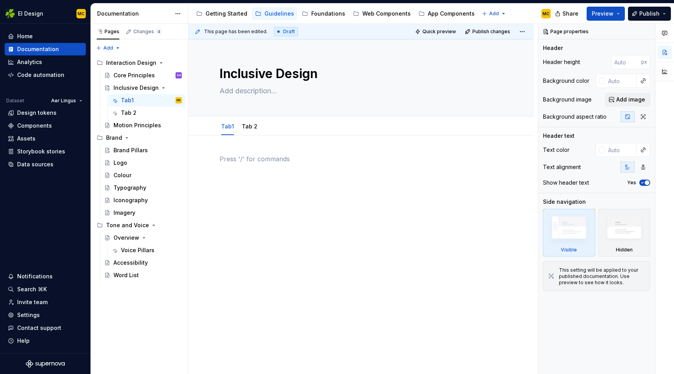
click at [250, 169] on div at bounding box center [361, 169] width 283 height 30
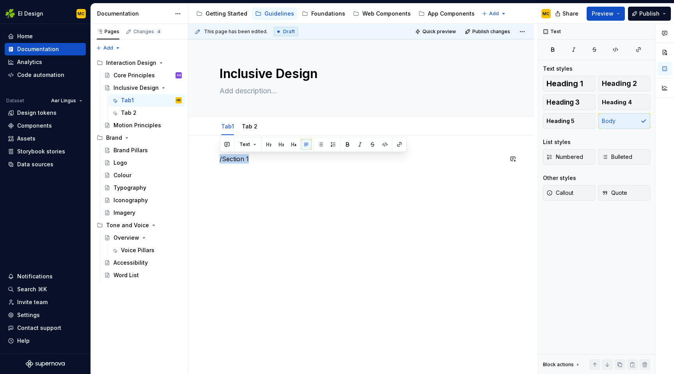
click at [267, 142] on button "button" at bounding box center [268, 144] width 11 height 11
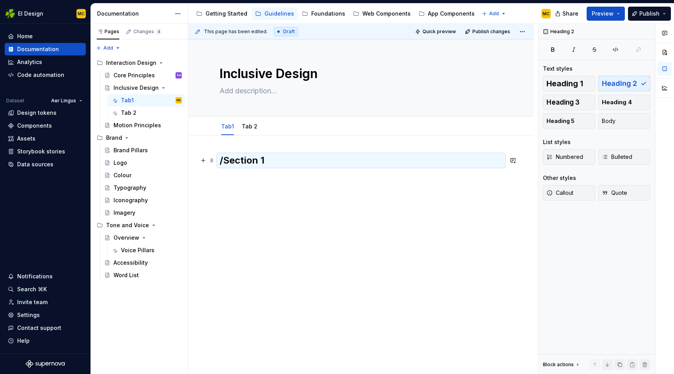
click at [274, 159] on h2 "/Section 1" at bounding box center [361, 160] width 283 height 12
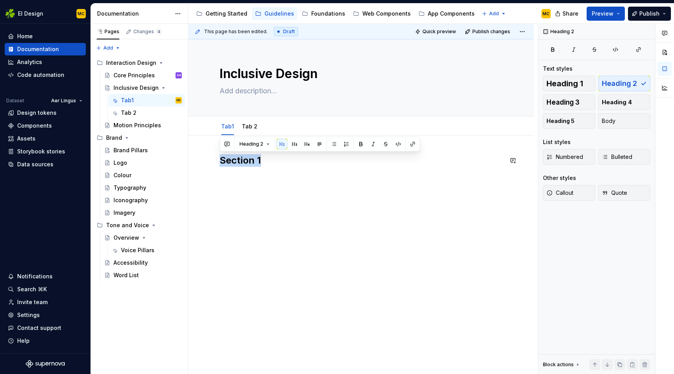
copy h2 "Section 1"
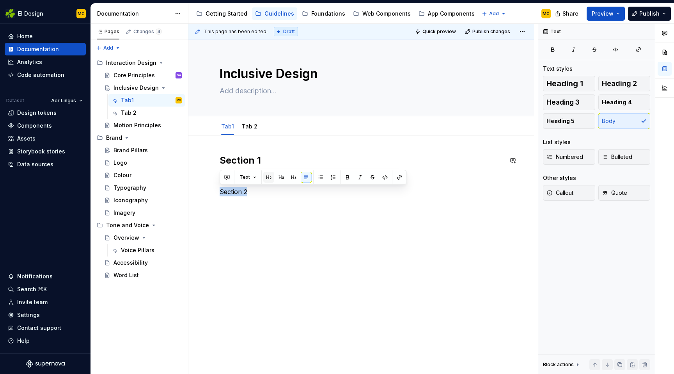
click at [270, 176] on button "button" at bounding box center [268, 177] width 11 height 11
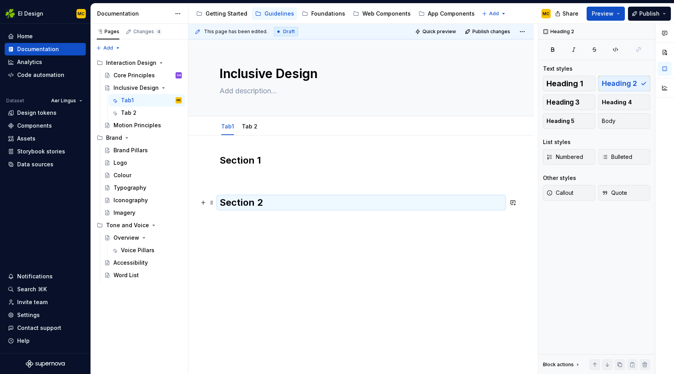
click at [295, 209] on div "Section 1 Section 2" at bounding box center [361, 196] width 283 height 84
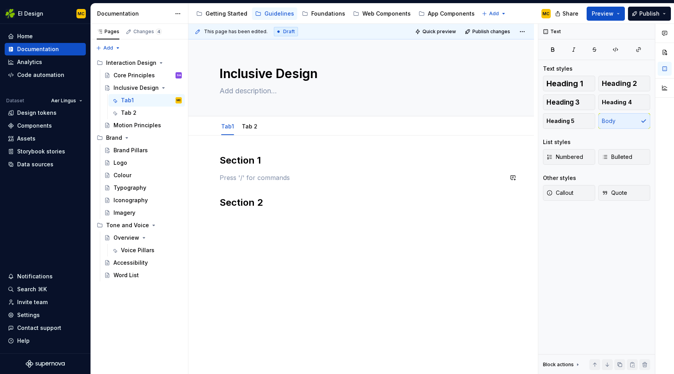
click at [306, 171] on div "Section 1 Section 2" at bounding box center [361, 196] width 283 height 84
click at [306, 205] on h2 "Section 2" at bounding box center [361, 202] width 283 height 12
click at [277, 165] on h2 "Section 1" at bounding box center [361, 160] width 283 height 12
click at [281, 208] on h2 "Section 2" at bounding box center [361, 202] width 283 height 12
click at [282, 233] on p "Headuing 3" at bounding box center [361, 233] width 283 height 9
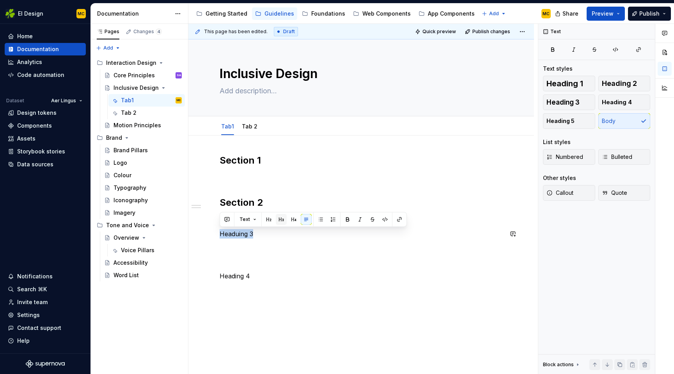
click at [284, 222] on button "button" at bounding box center [281, 219] width 11 height 11
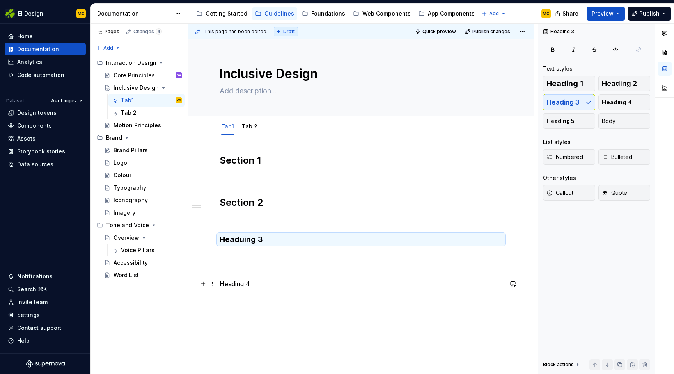
click at [258, 285] on p "Heading 4" at bounding box center [361, 283] width 283 height 9
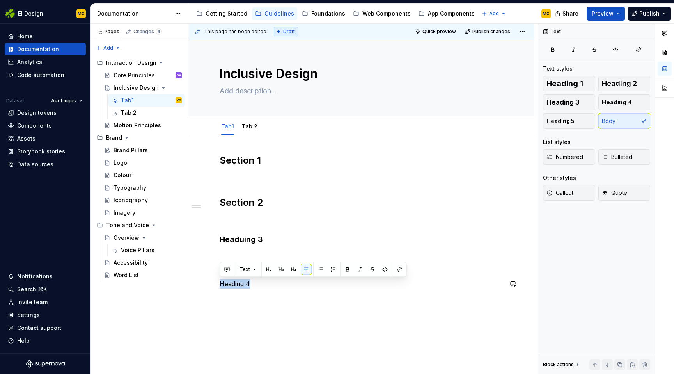
drag, startPoint x: 293, startPoint y: 269, endPoint x: 300, endPoint y: 265, distance: 7.9
click at [293, 269] on button "button" at bounding box center [293, 269] width 11 height 11
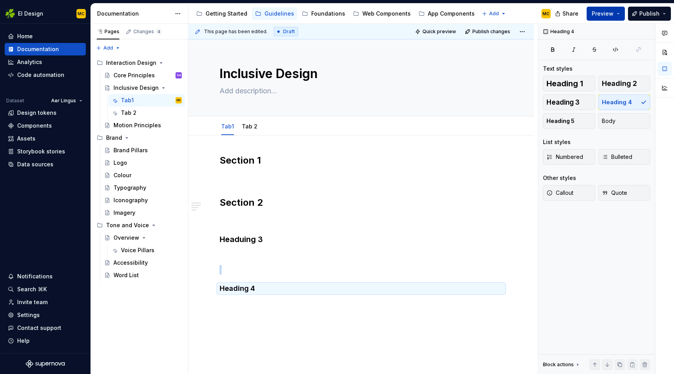
click at [619, 11] on button "Preview" at bounding box center [606, 14] width 38 height 14
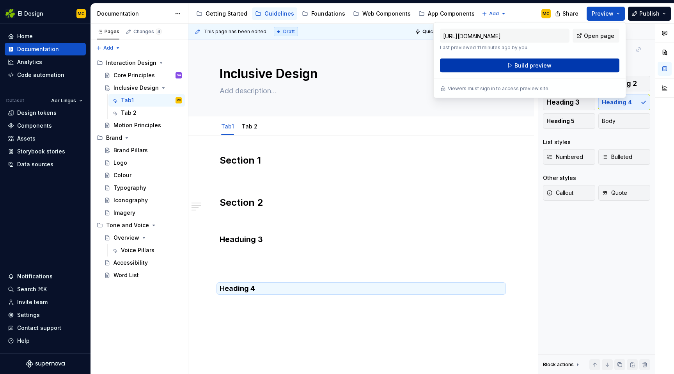
click at [557, 66] on button "Build preview" at bounding box center [529, 66] width 179 height 14
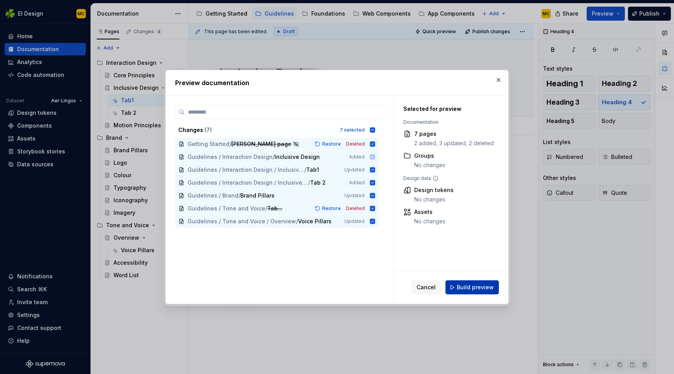
click at [478, 293] on button "Build preview" at bounding box center [472, 287] width 53 height 14
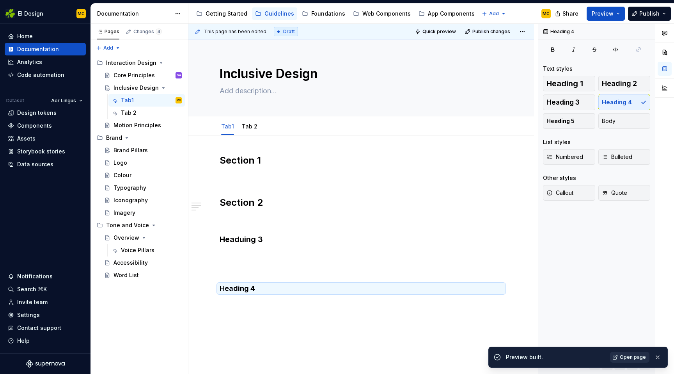
click at [629, 356] on span "Open page" at bounding box center [633, 357] width 26 height 6
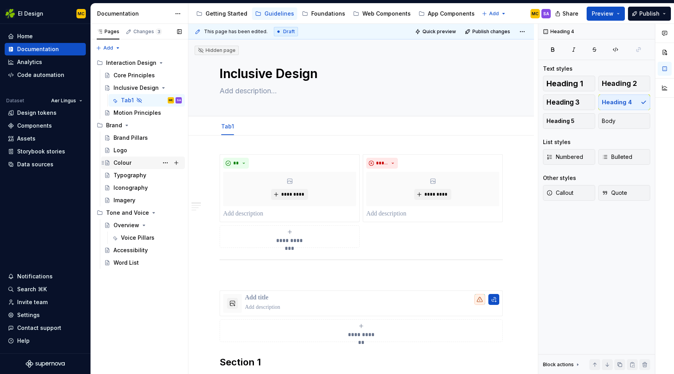
type textarea "*"
